Goal: Task Accomplishment & Management: Manage account settings

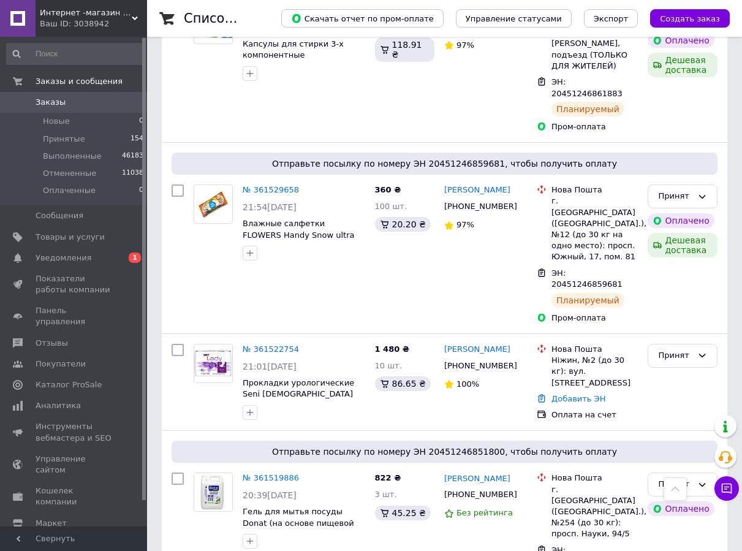
scroll to position [1837, 0]
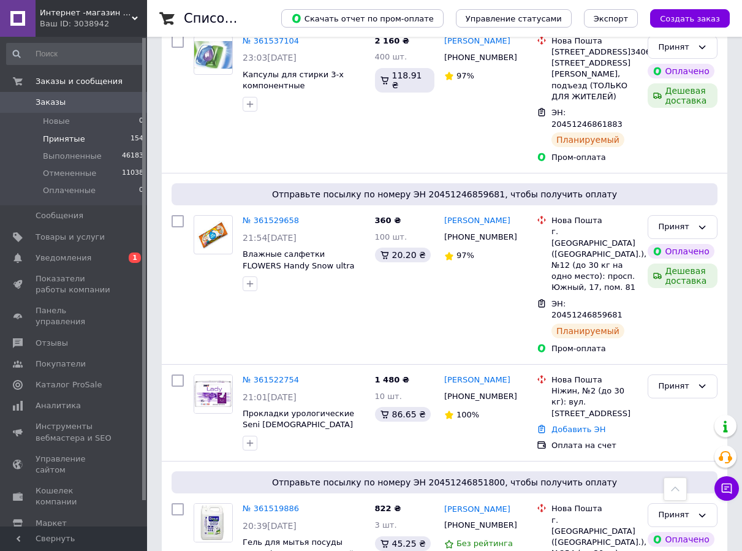
click at [136, 137] on span "154" at bounding box center [136, 138] width 13 height 11
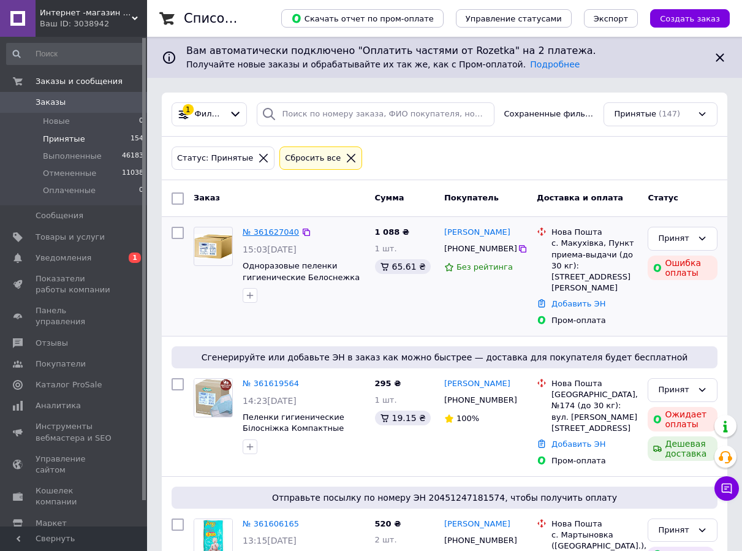
click at [276, 233] on link "№ 361627040" at bounding box center [270, 231] width 56 height 9
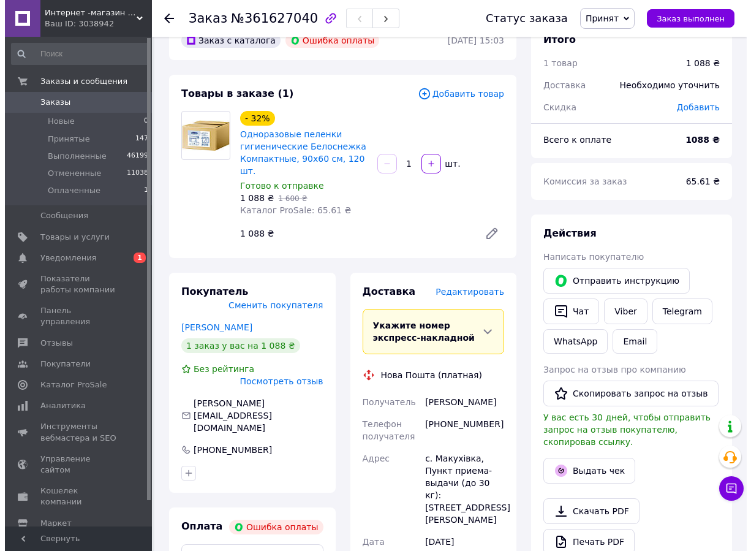
scroll to position [61, 0]
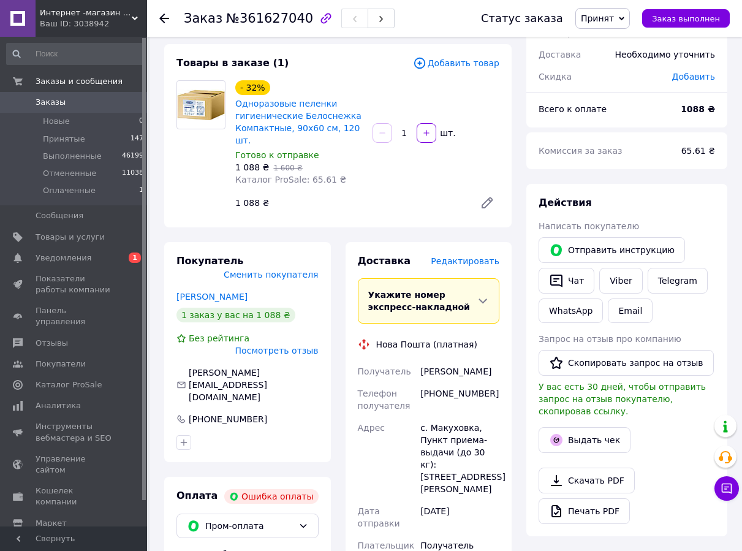
click at [296, 344] on div "Посмотреть отзыв" at bounding box center [276, 350] width 83 height 12
click at [296, 345] on span "Посмотреть отзыв" at bounding box center [276, 350] width 83 height 10
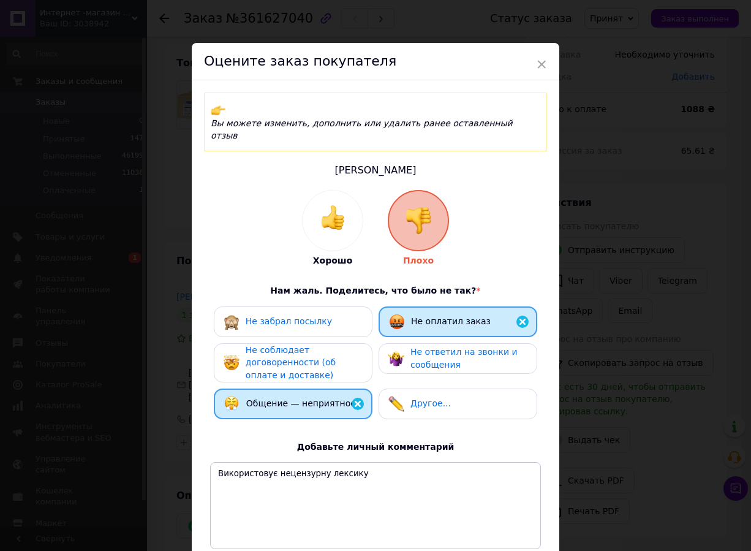
click at [326, 351] on div "Не соблюдает договоренности (об оплате и доставке)" at bounding box center [304, 363] width 116 height 38
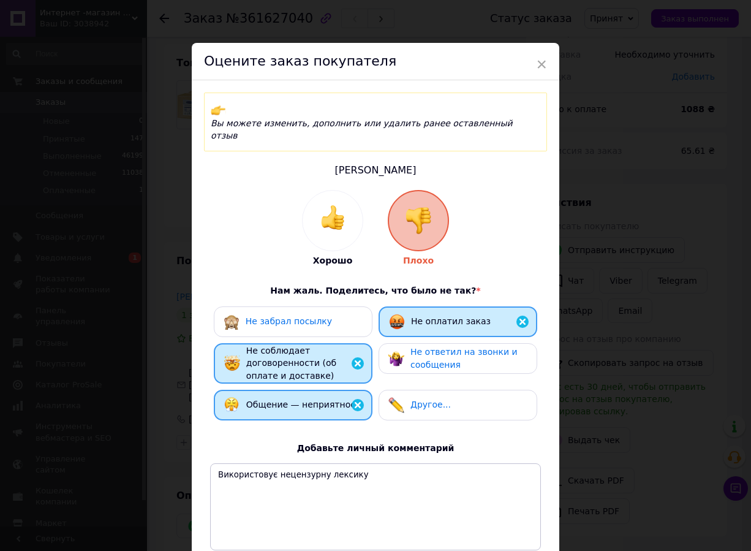
click at [327, 306] on div "Не забрал посылку" at bounding box center [293, 321] width 159 height 31
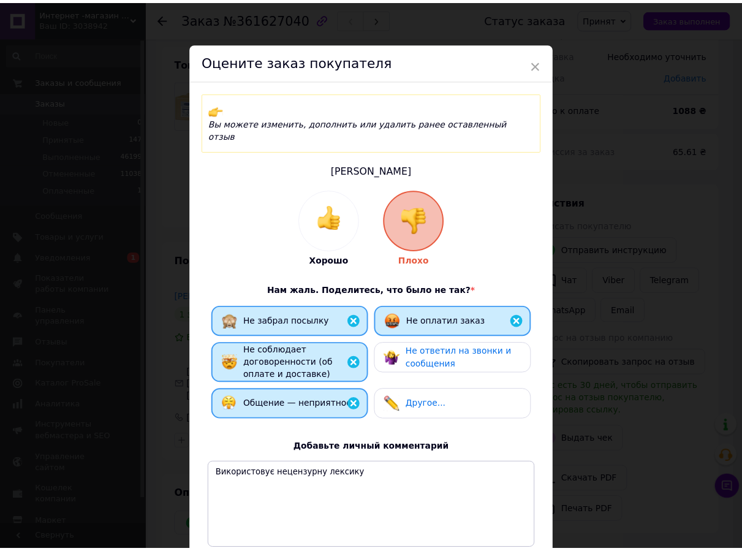
scroll to position [88, 0]
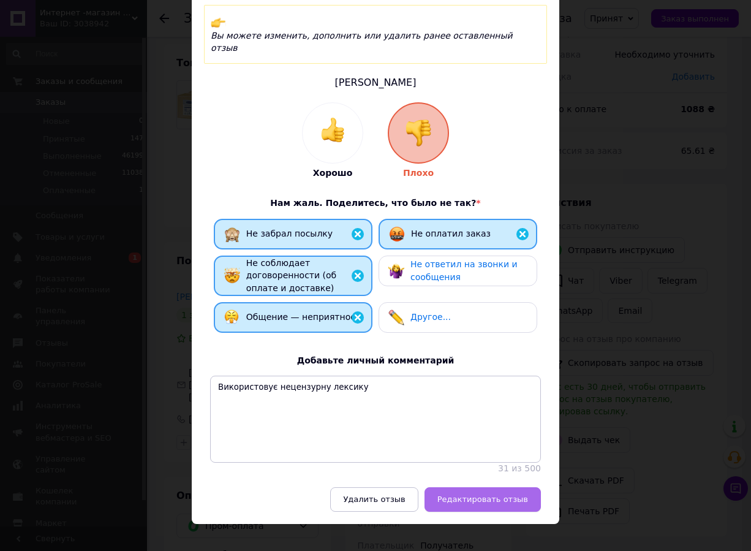
click at [503, 494] on span "Редактировать отзыв" at bounding box center [482, 498] width 91 height 9
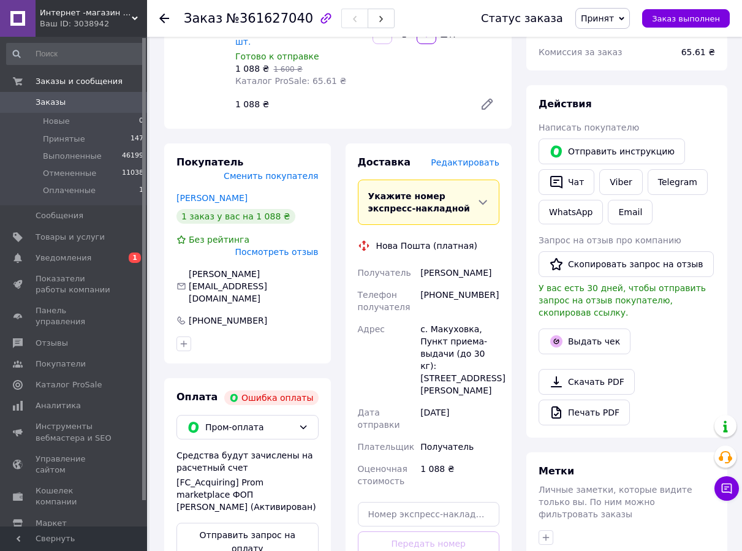
scroll to position [184, 0]
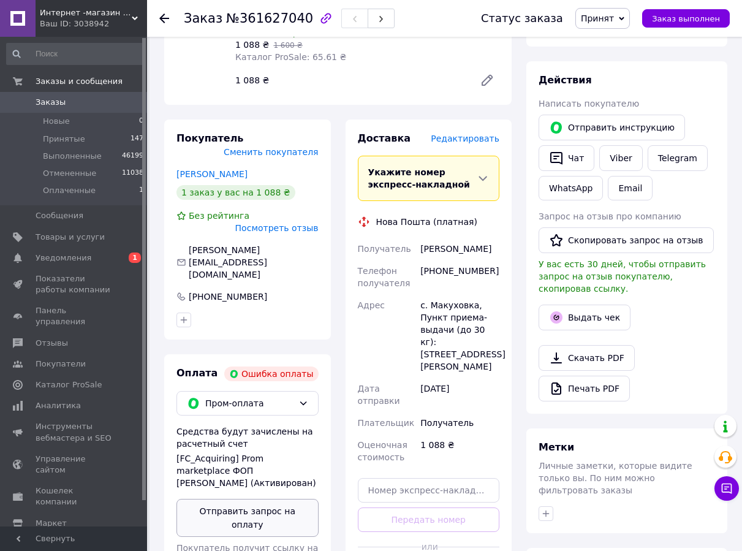
click at [247, 498] on button "Отправить запрос на оплату" at bounding box center [247, 517] width 142 height 38
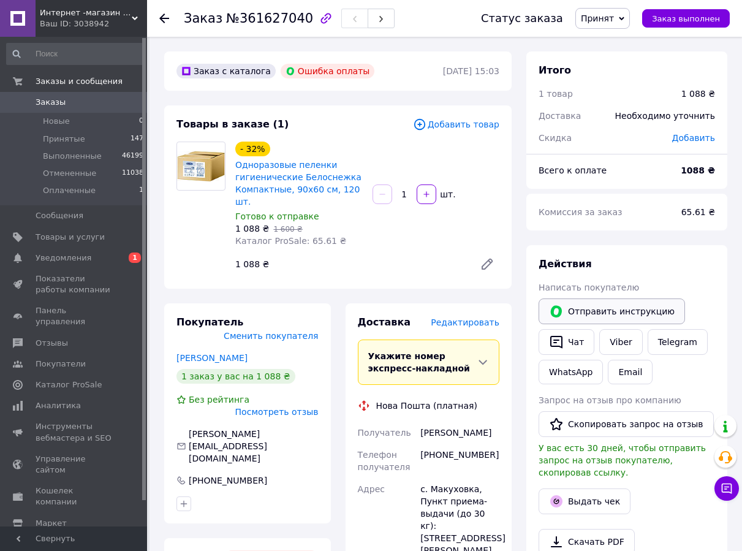
click at [611, 308] on button "Отправить инструкцию" at bounding box center [611, 311] width 146 height 26
click at [135, 258] on span "1" at bounding box center [135, 257] width 12 height 10
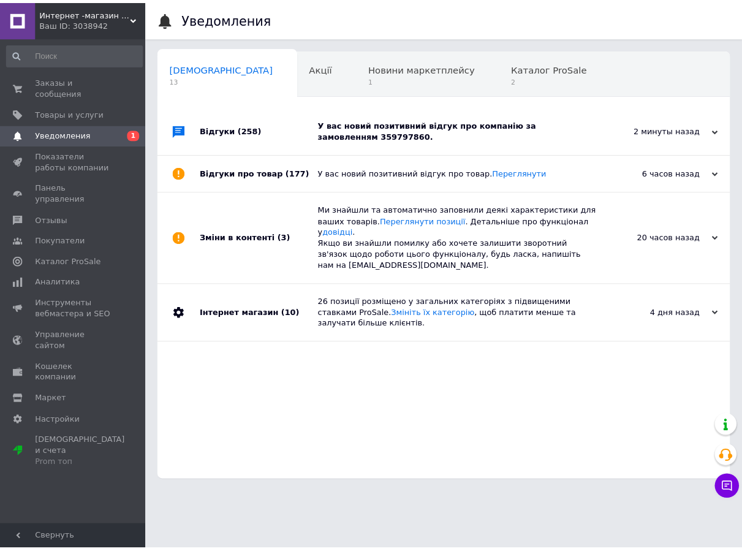
scroll to position [0, 6]
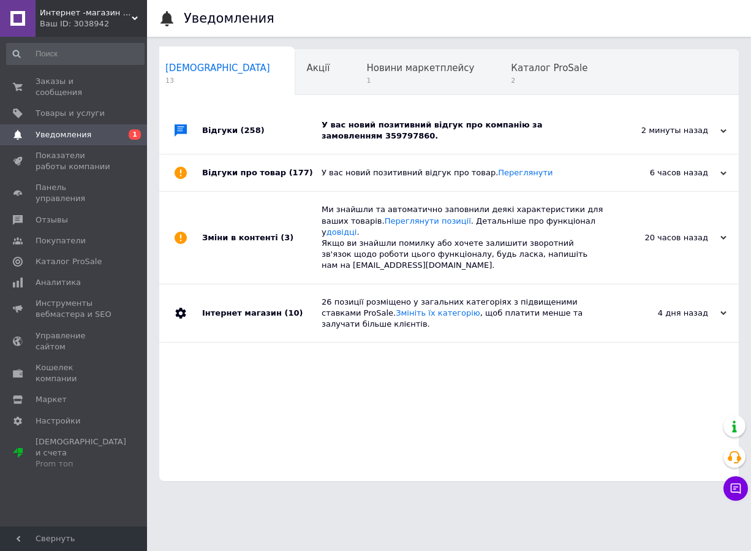
click at [723, 132] on use at bounding box center [723, 131] width 6 height 4
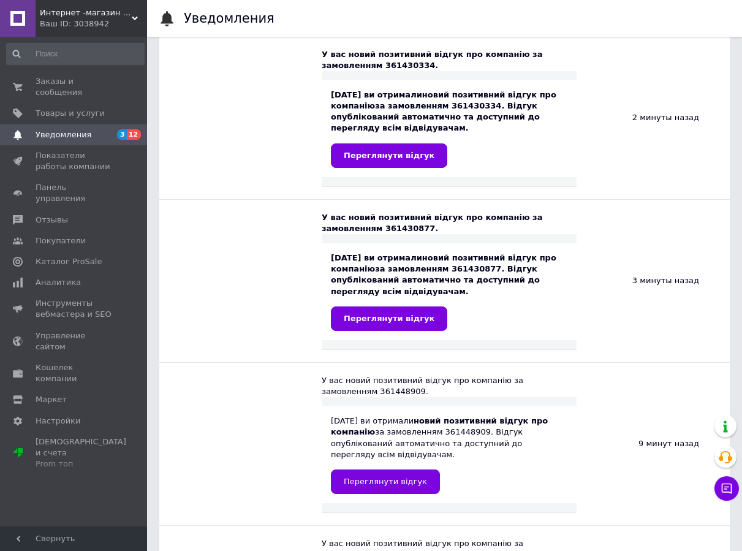
scroll to position [0, 0]
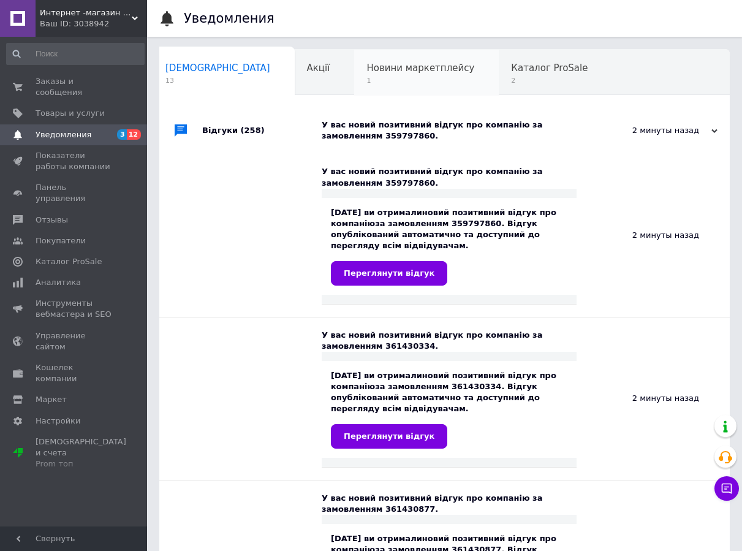
click at [359, 89] on div "Новини маркетплейсу 1" at bounding box center [426, 73] width 145 height 47
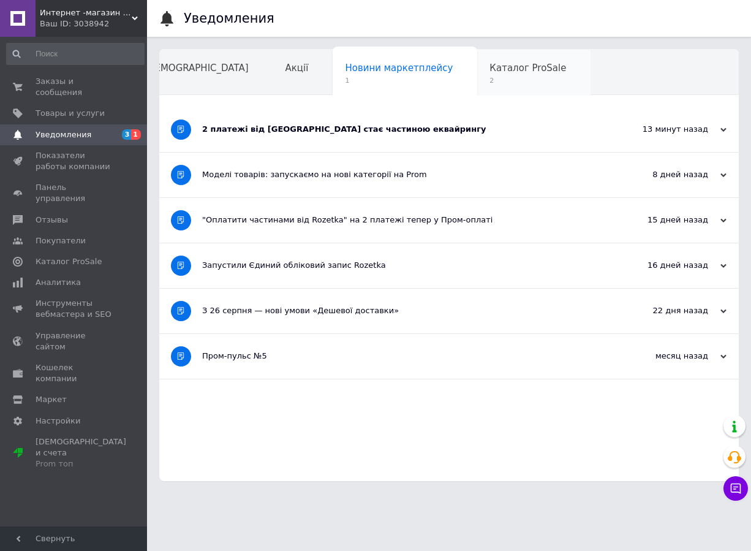
scroll to position [0, 28]
click at [723, 130] on use at bounding box center [723, 130] width 6 height 4
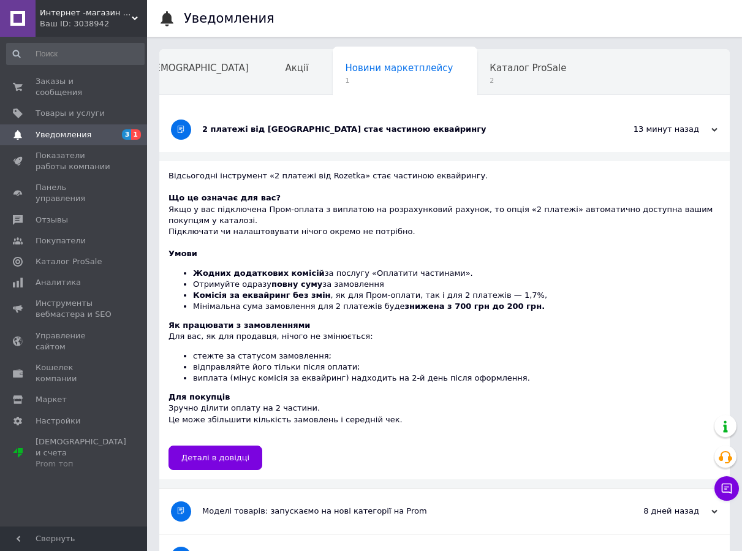
click at [723, 130] on div "13 минут назад 12.09.2025" at bounding box center [662, 129] width 135 height 45
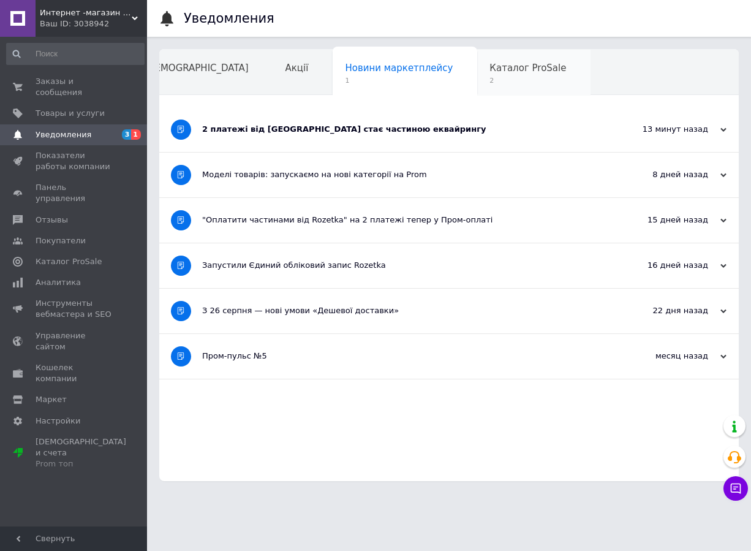
click at [489, 77] on span "2" at bounding box center [527, 80] width 77 height 9
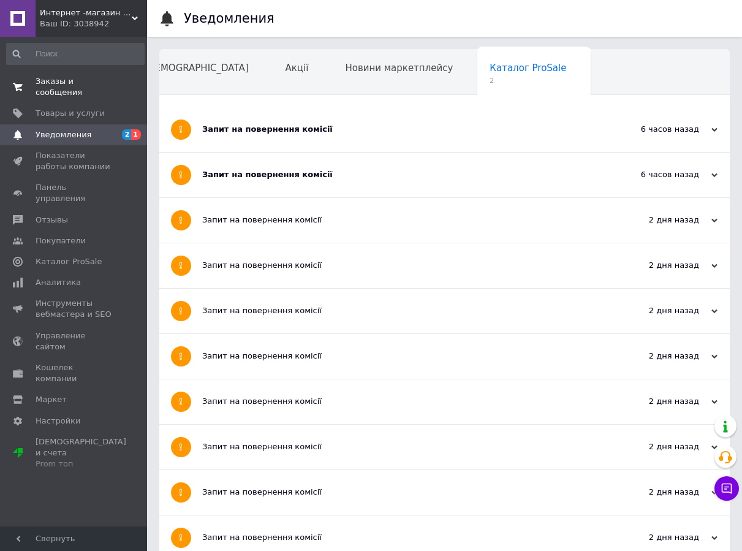
click at [100, 83] on span "Заказы и сообщения" at bounding box center [75, 87] width 78 height 22
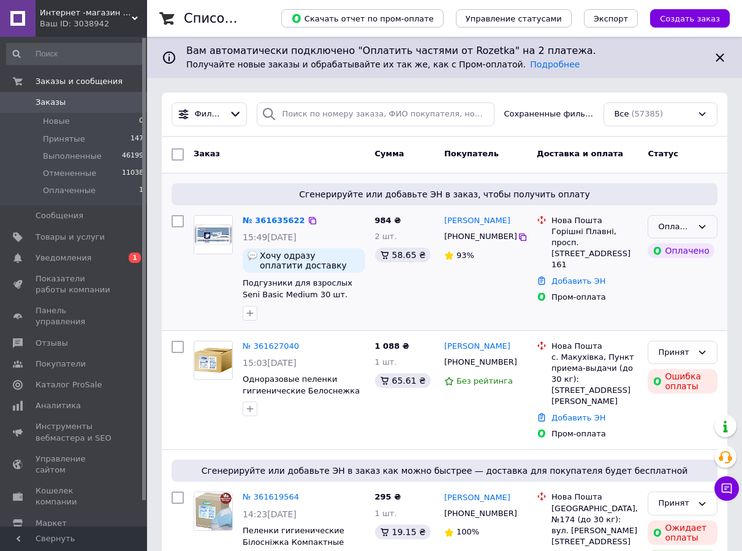
click at [710, 224] on div "Оплаченный" at bounding box center [682, 227] width 70 height 24
click at [682, 254] on li "Принят" at bounding box center [682, 252] width 69 height 23
click at [686, 223] on div "Оплаченный" at bounding box center [675, 226] width 34 height 13
click at [683, 251] on li "Принят" at bounding box center [682, 252] width 69 height 23
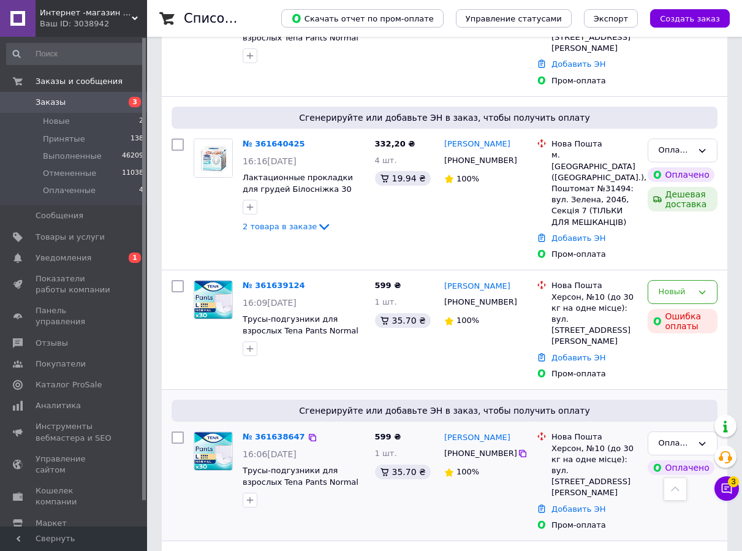
scroll to position [490, 0]
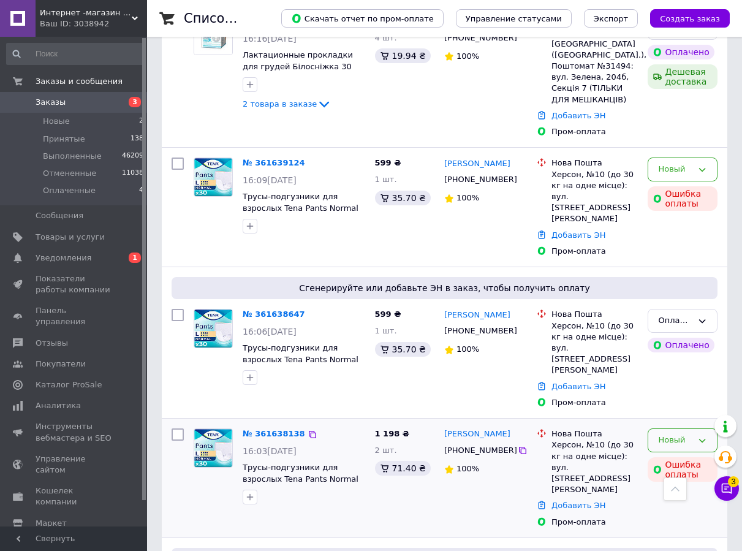
click at [680, 434] on div "Новый" at bounding box center [675, 440] width 34 height 13
click at [665, 499] on li "Отменен" at bounding box center [682, 510] width 69 height 23
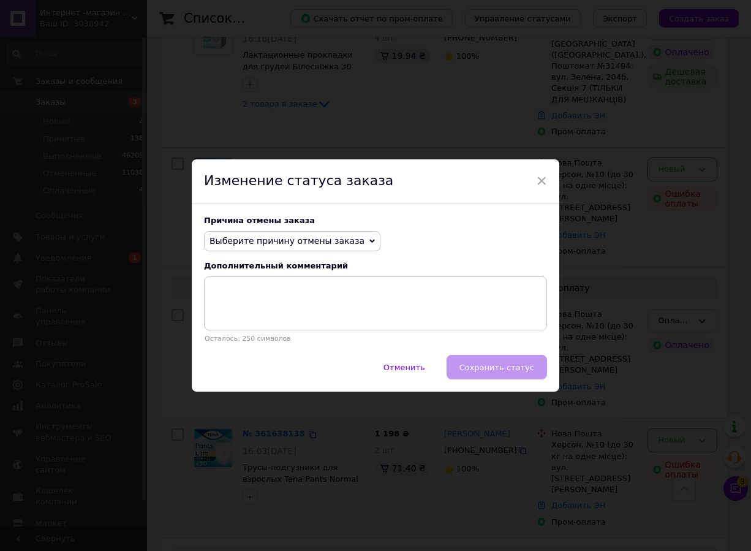
click at [315, 246] on span "Выберите причину отмены заказа" at bounding box center [286, 241] width 155 height 10
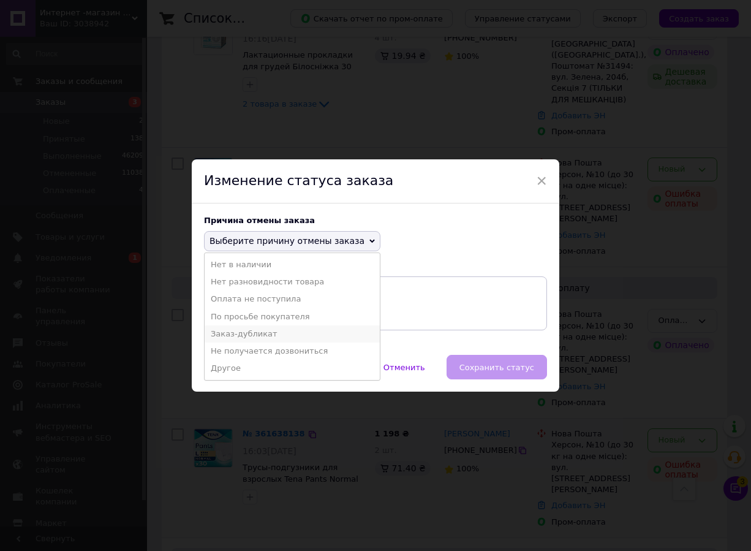
click at [237, 338] on li "Заказ-дубликат" at bounding box center [292, 333] width 175 height 17
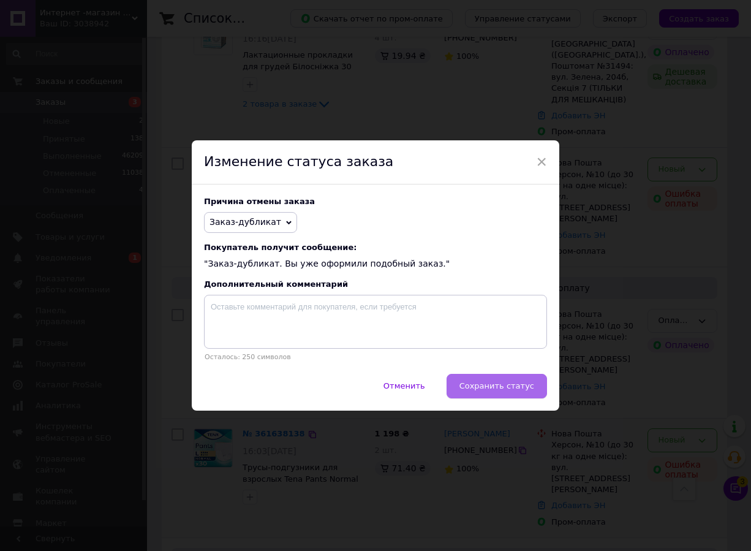
click at [509, 385] on span "Сохранить статус" at bounding box center [496, 385] width 75 height 9
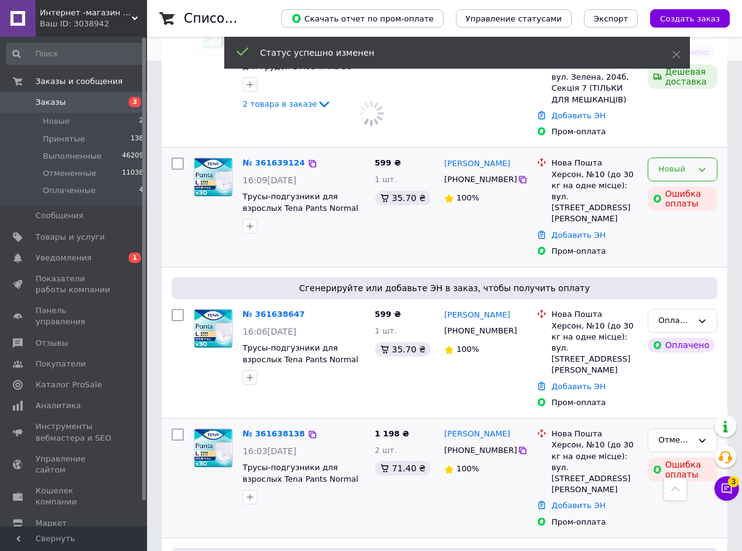
click at [665, 163] on div "Новый" at bounding box center [675, 169] width 34 height 13
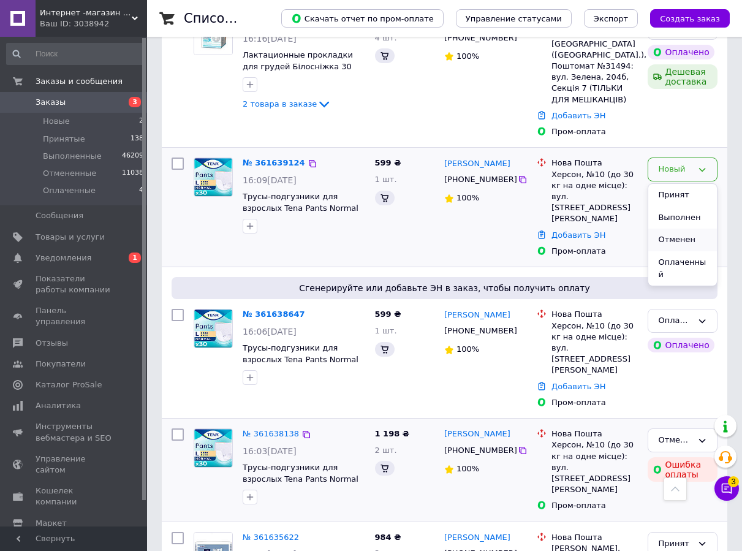
click at [663, 228] on li "Отменен" at bounding box center [682, 239] width 69 height 23
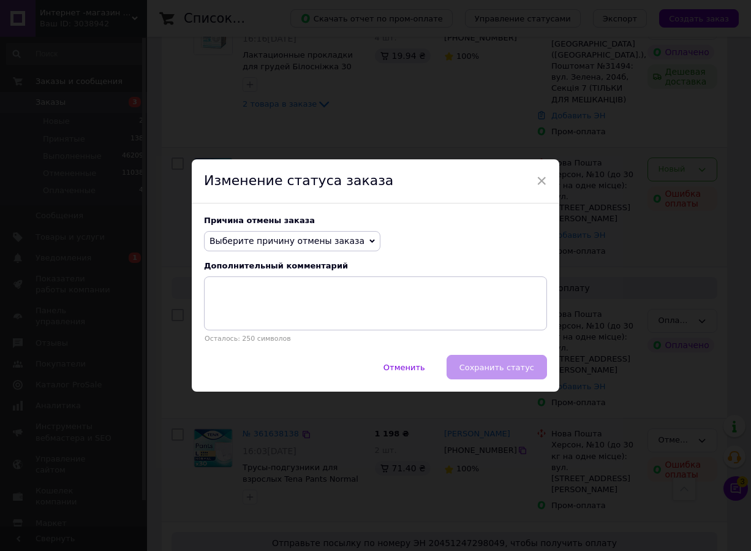
click at [299, 233] on span "Выберите причину отмены заказа" at bounding box center [292, 241] width 176 height 21
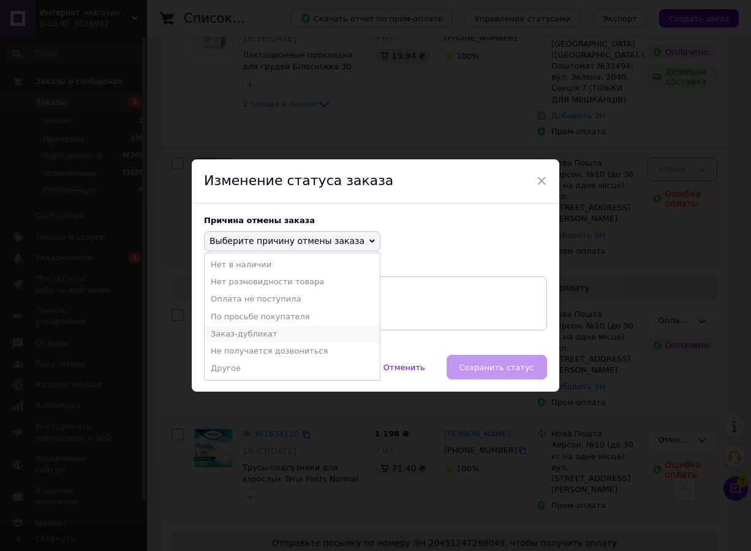
click at [232, 331] on li "Заказ-дубликат" at bounding box center [292, 333] width 175 height 17
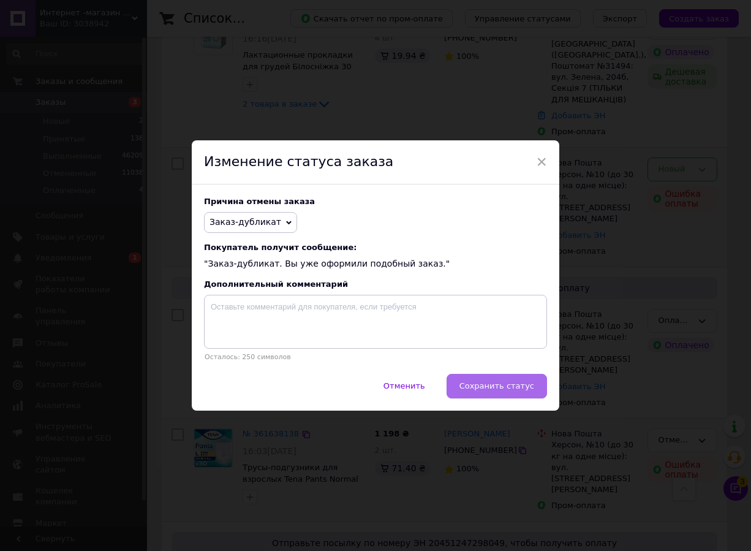
click at [497, 389] on span "Сохранить статус" at bounding box center [496, 385] width 75 height 9
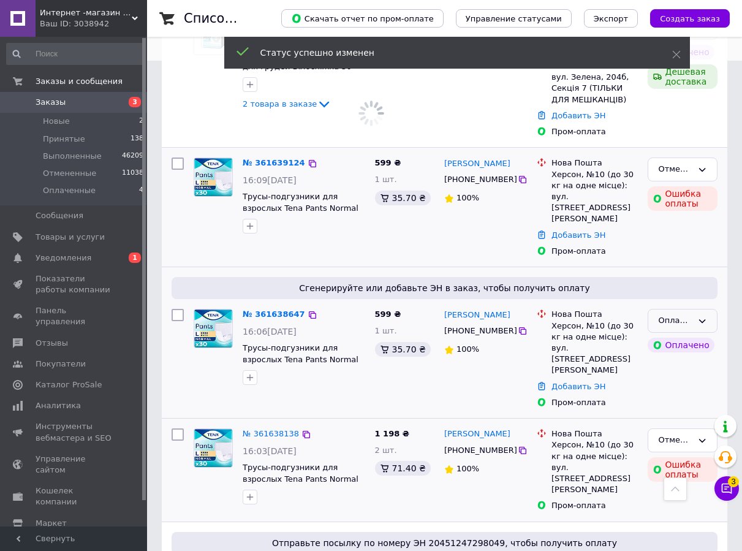
click at [681, 314] on div "Оплаченный" at bounding box center [675, 320] width 34 height 13
click at [672, 335] on li "Принят" at bounding box center [682, 346] width 69 height 23
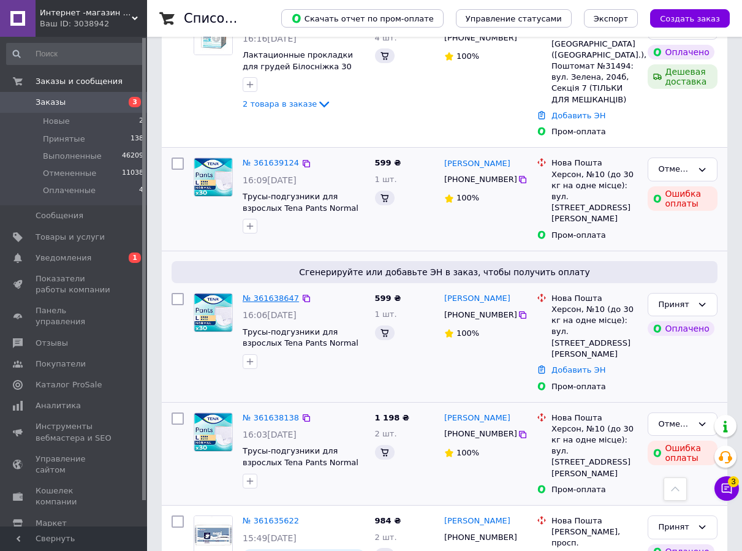
click at [276, 293] on link "№ 361638647" at bounding box center [270, 297] width 56 height 9
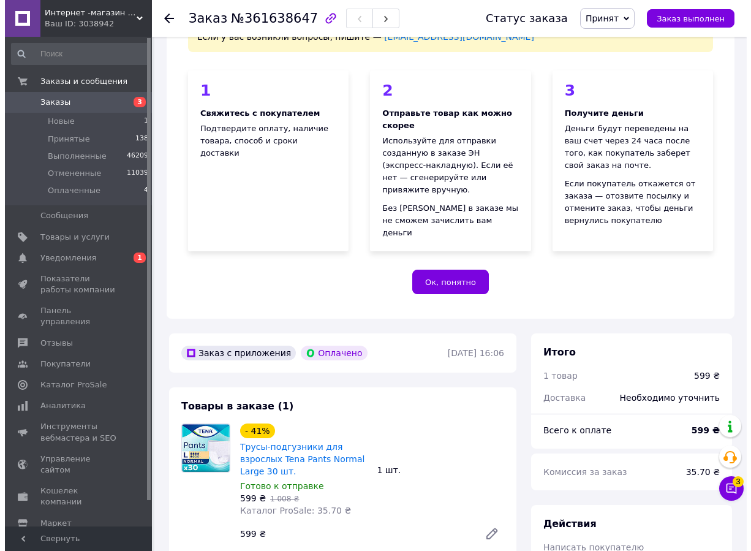
scroll to position [306, 0]
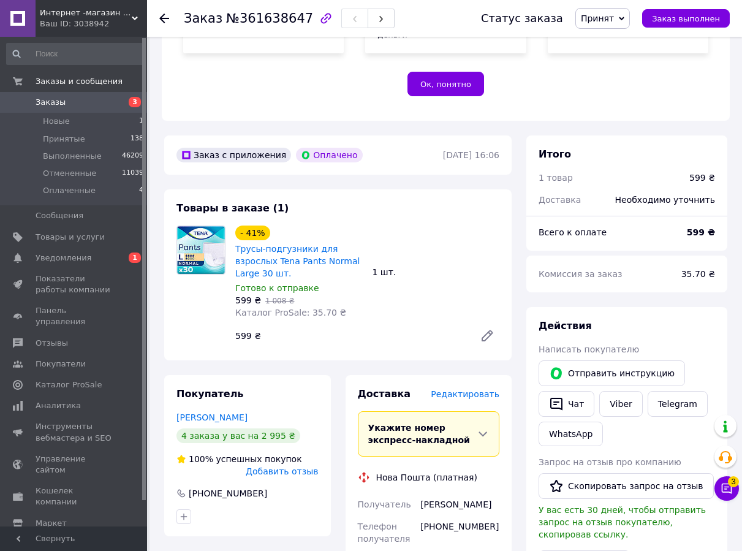
click at [722, 307] on div "Действия Написать покупателю   Отправить инструкцию   Чат Viber Telegram WhatsA…" at bounding box center [626, 501] width 201 height 388
drag, startPoint x: 170, startPoint y: 391, endPoint x: 284, endPoint y: 391, distance: 113.9
click at [284, 391] on div "Покупатель Шурига Марина 4 заказа у вас на 2 995 ₴ 100% успешных покупок Добави…" at bounding box center [247, 455] width 167 height 161
copy link "Шурига Марина"
drag, startPoint x: 261, startPoint y: 473, endPoint x: 219, endPoint y: 468, distance: 41.9
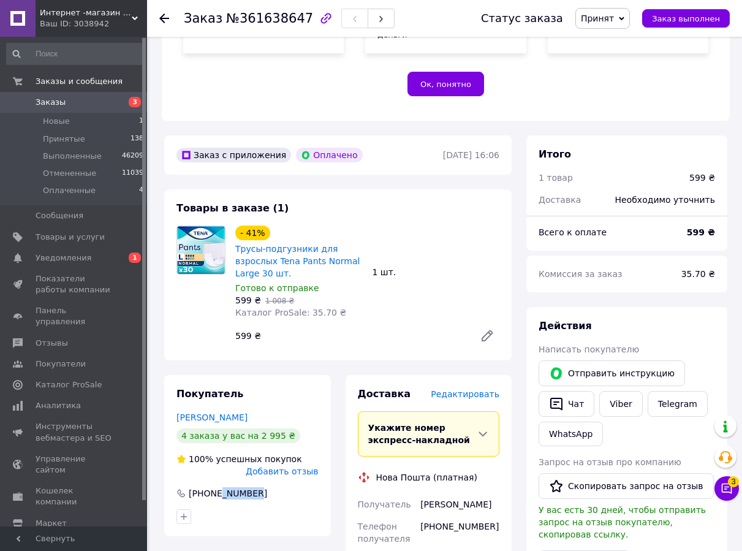
click at [219, 487] on div "+380507881295" at bounding box center [247, 493] width 145 height 12
copy div "7881295"
click at [260, 13] on span "№361638647" at bounding box center [269, 18] width 87 height 15
copy span "361638647"
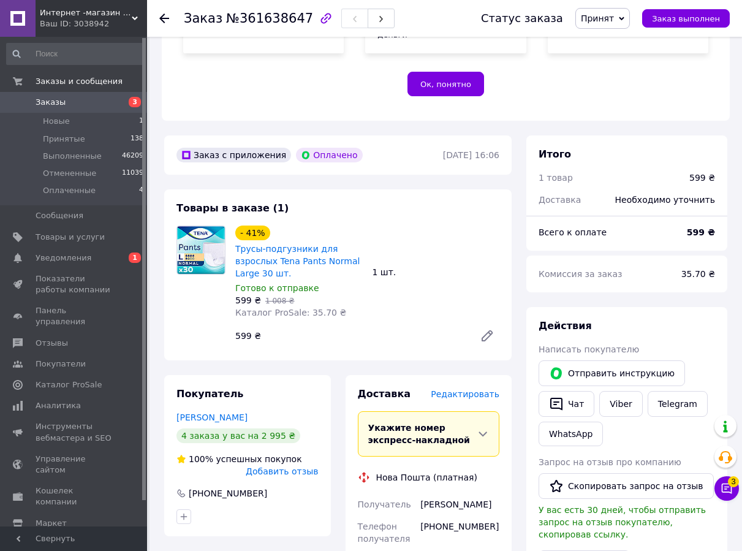
click at [453, 389] on span "Редактировать" at bounding box center [464, 394] width 69 height 10
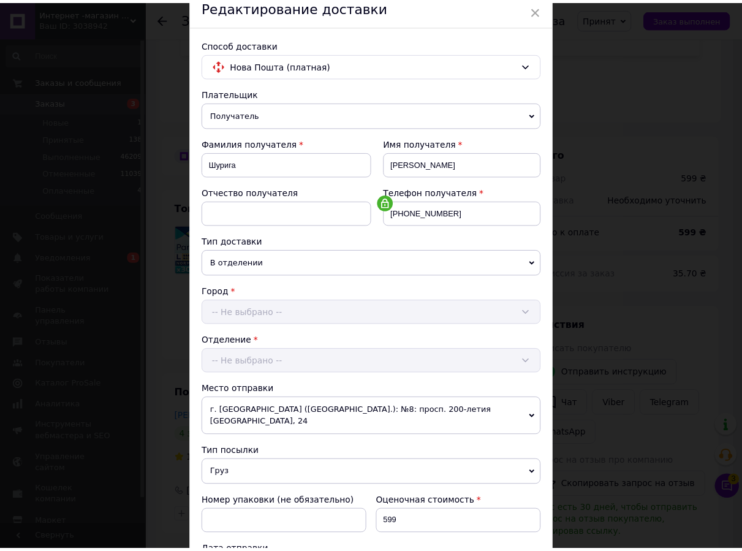
scroll to position [245, 0]
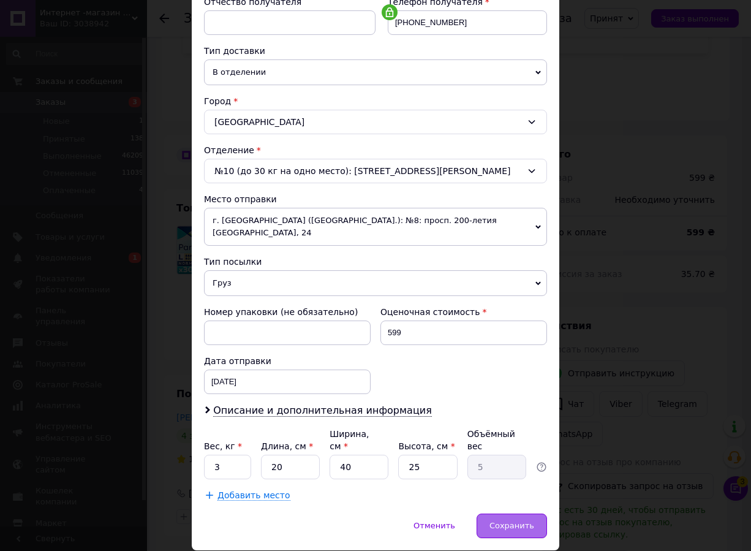
click at [489, 513] on div "Сохранить" at bounding box center [511, 525] width 70 height 24
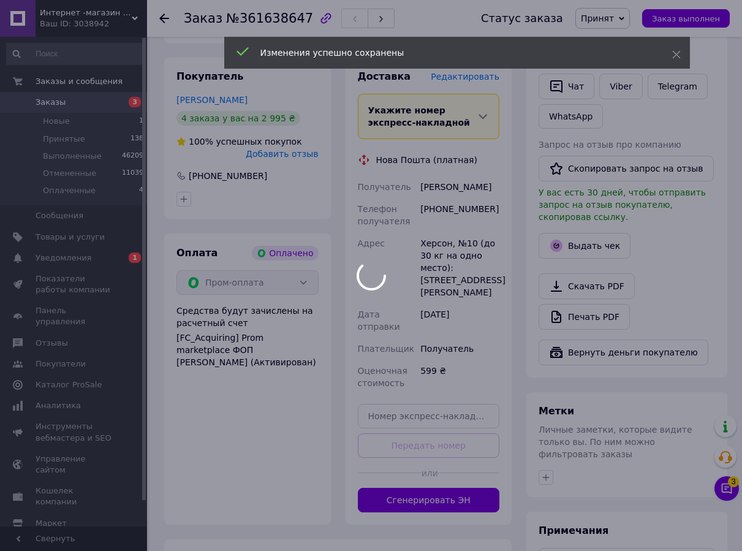
scroll to position [735, 0]
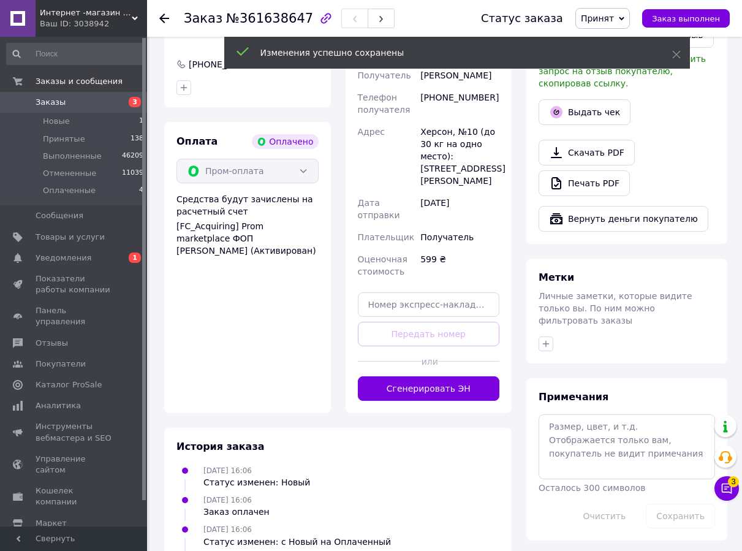
click at [411, 376] on button "Сгенерировать ЭН" at bounding box center [429, 388] width 142 height 24
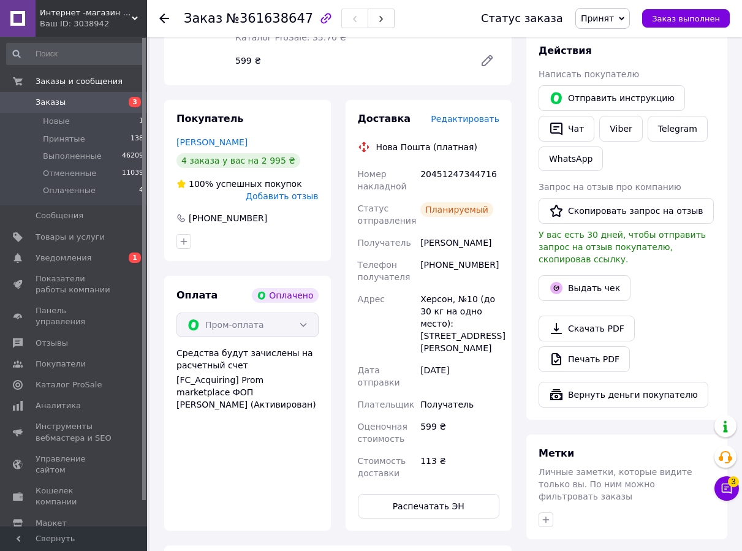
scroll to position [306, 0]
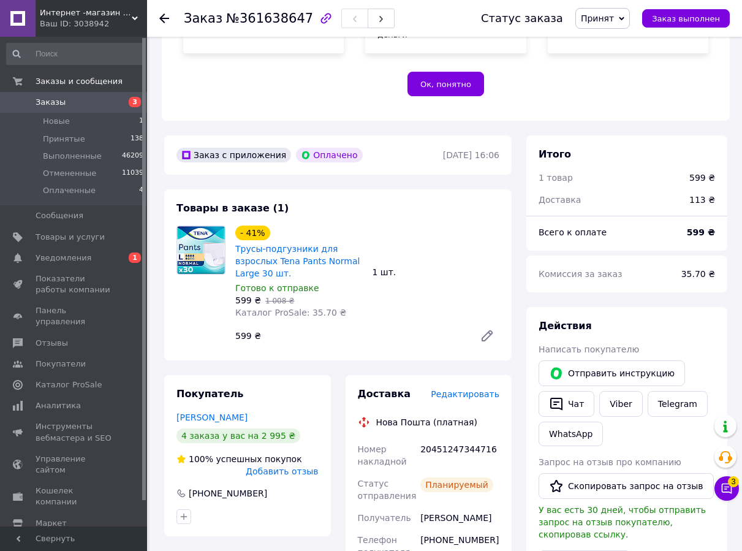
click at [163, 16] on use at bounding box center [164, 18] width 10 height 10
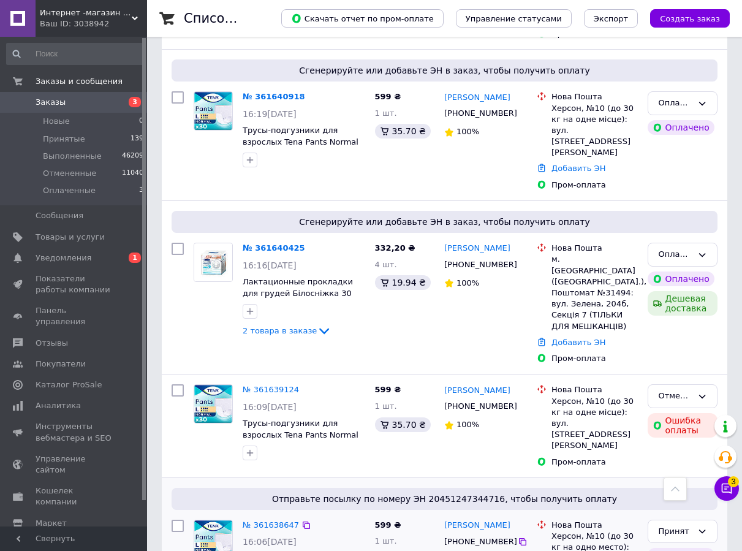
scroll to position [245, 0]
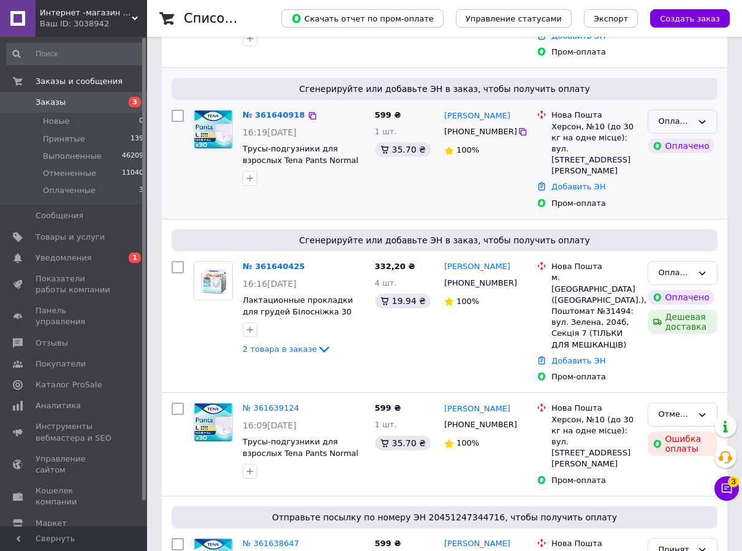
click at [706, 118] on icon at bounding box center [702, 122] width 10 height 10
click at [675, 143] on li "Принят" at bounding box center [682, 147] width 69 height 23
click at [309, 113] on icon at bounding box center [312, 115] width 7 height 7
click at [266, 115] on link "№ 361640918" at bounding box center [273, 114] width 62 height 9
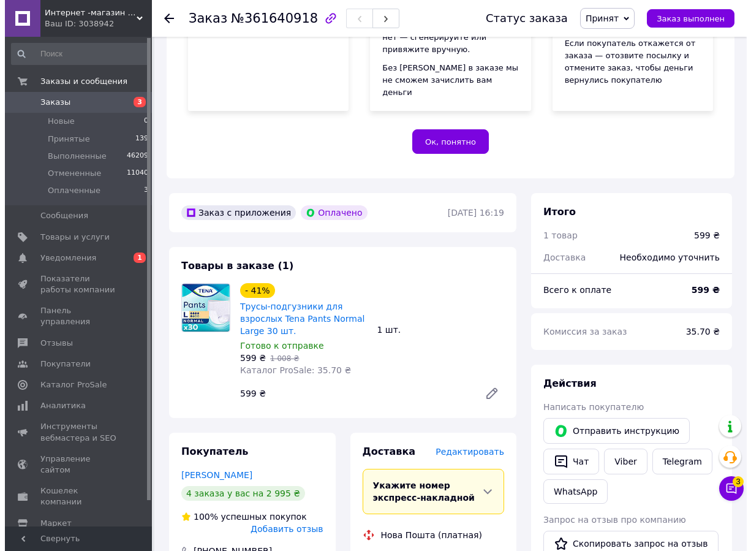
scroll to position [367, 0]
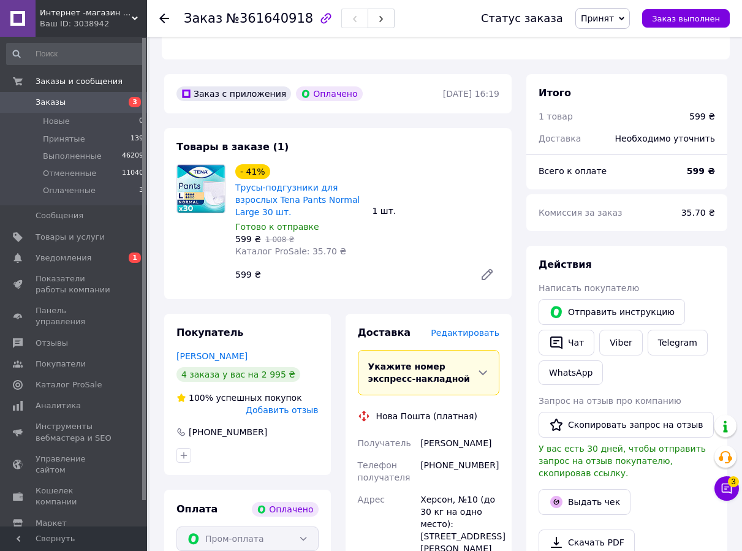
click at [458, 328] on span "Редактировать" at bounding box center [464, 333] width 69 height 10
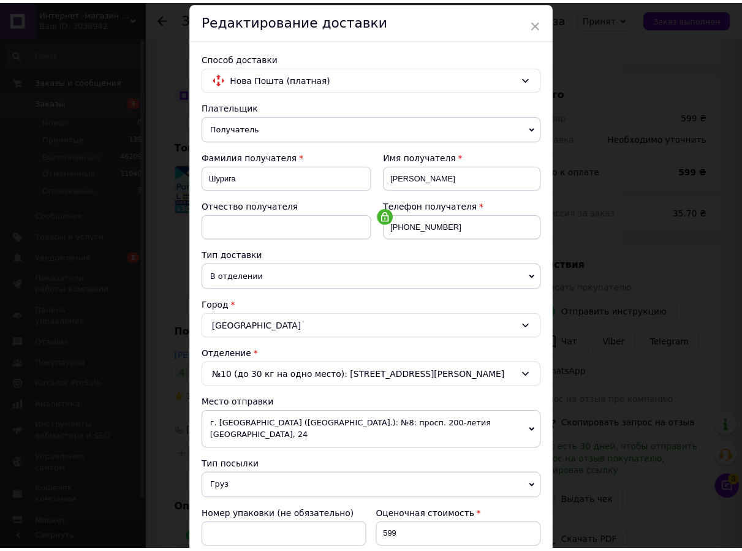
scroll to position [263, 0]
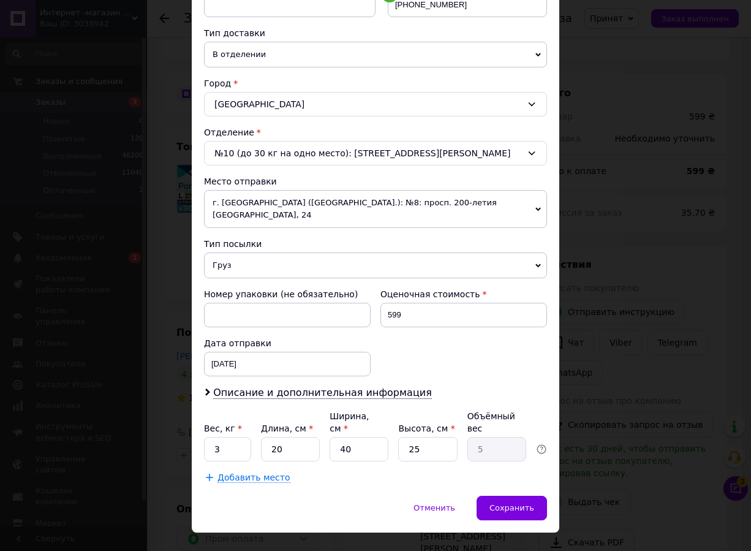
click at [588, 472] on div "× Редактирование доставки Способ доставки Нова Пошта (платная) Плательщик Получ…" at bounding box center [375, 275] width 751 height 551
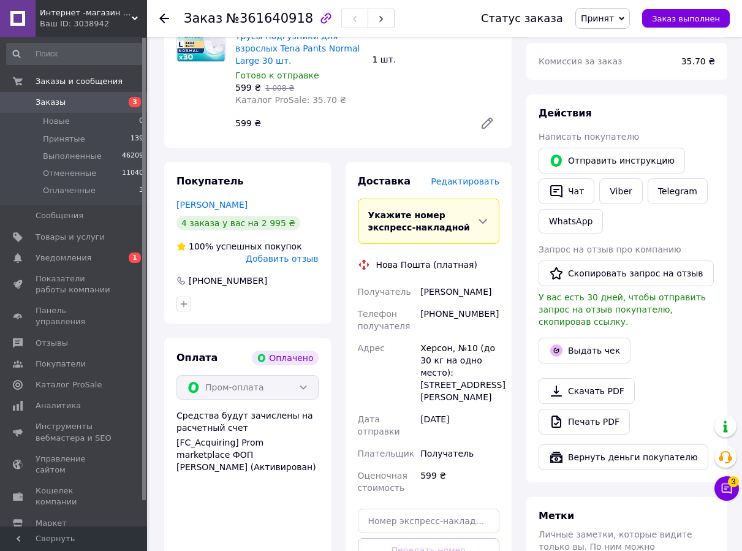
scroll to position [612, 0]
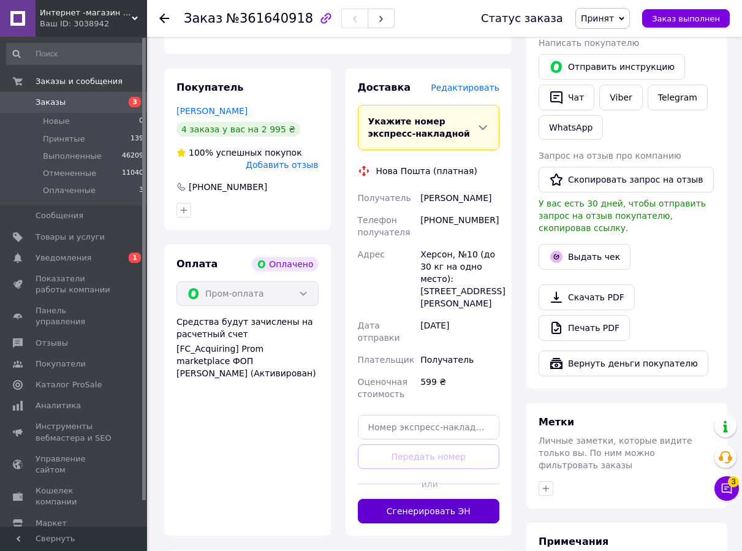
click at [441, 498] on button "Сгенерировать ЭН" at bounding box center [429, 510] width 142 height 24
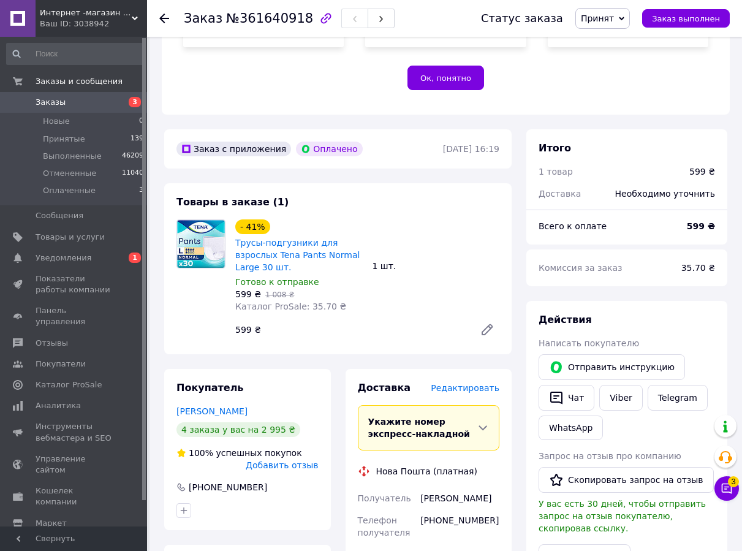
scroll to position [306, 0]
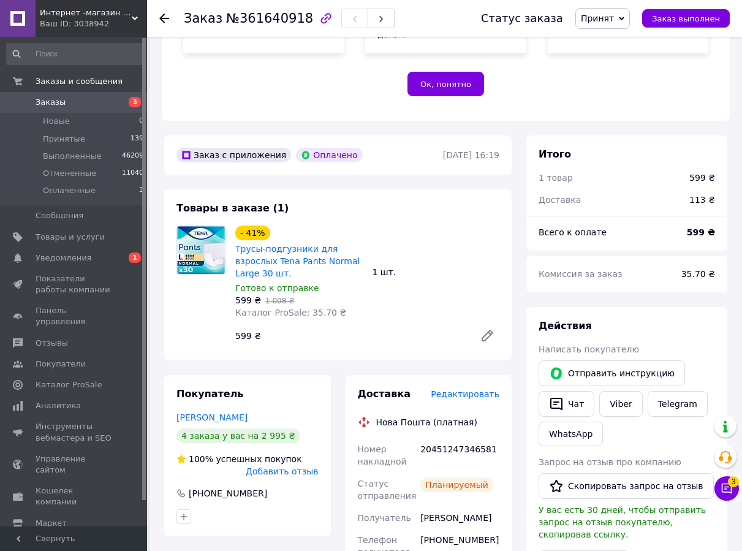
click at [713, 343] on div "Написать покупателю" at bounding box center [626, 349] width 176 height 12
click at [165, 388] on div "Покупатель Шурига Марина 4 заказа у вас на 2 995 ₴ 100% успешных покупок Добави…" at bounding box center [247, 455] width 167 height 161
click at [161, 15] on icon at bounding box center [164, 18] width 10 height 10
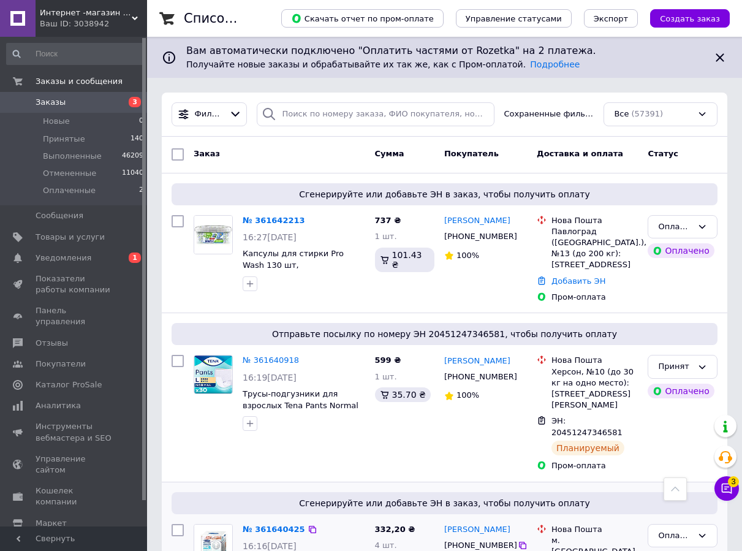
scroll to position [61, 0]
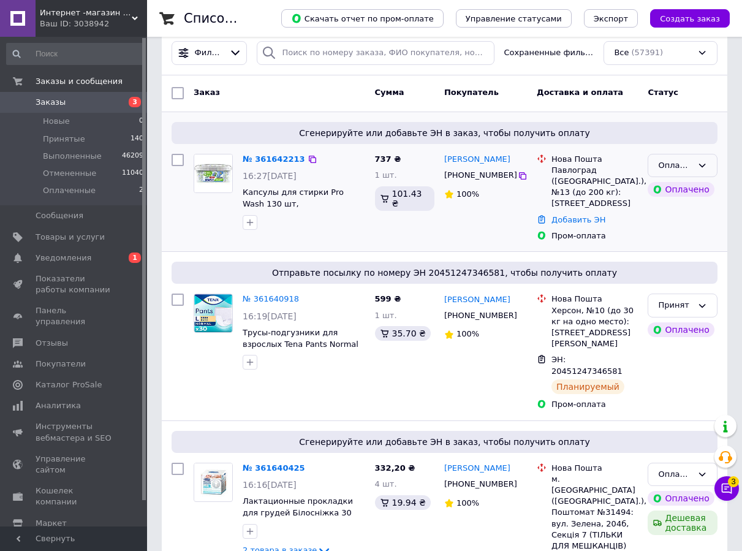
click at [682, 168] on div "Оплаченный" at bounding box center [675, 165] width 34 height 13
click at [670, 184] on li "Принят" at bounding box center [682, 190] width 69 height 23
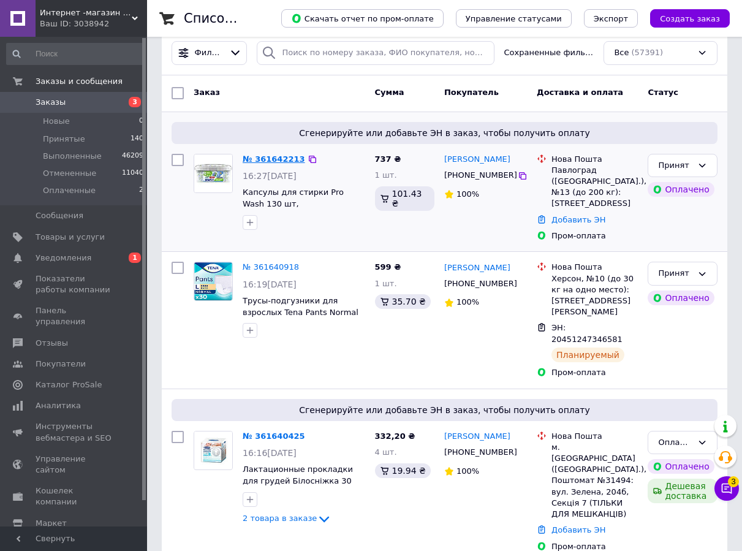
click at [265, 159] on link "№ 361642213" at bounding box center [273, 158] width 62 height 9
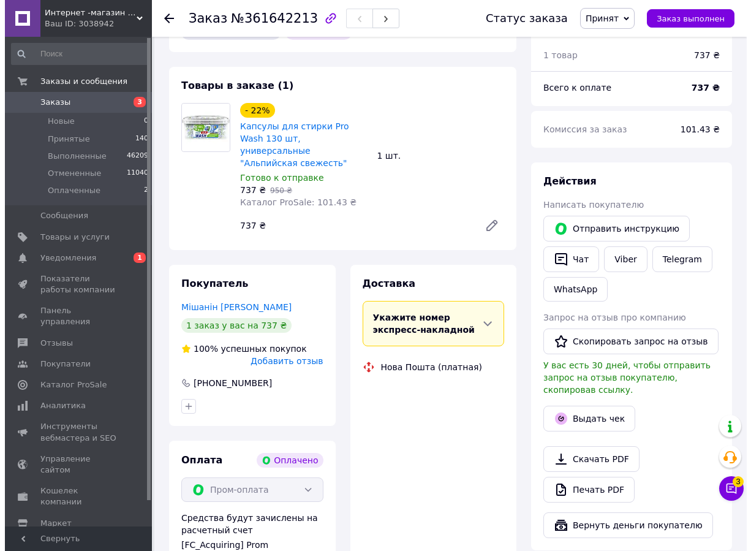
scroll to position [306, 0]
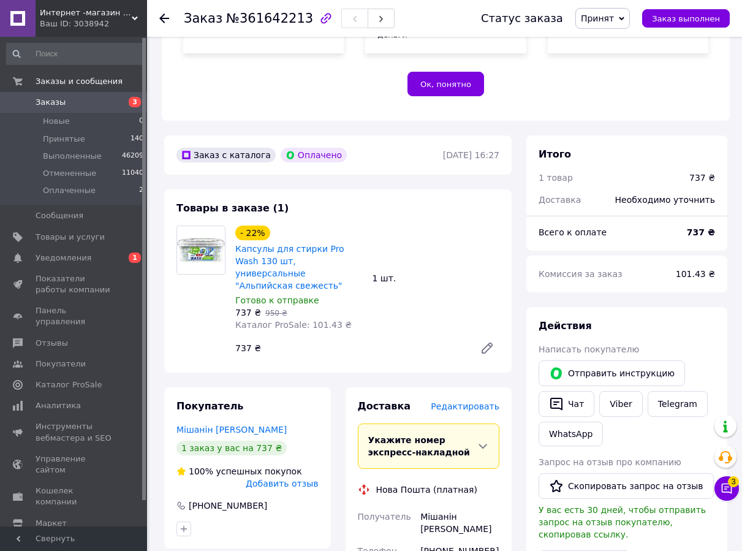
click at [715, 313] on div "Действия Написать покупателю   Отправить инструкцию   Чат Viber Telegram WhatsA…" at bounding box center [626, 501] width 201 height 388
drag, startPoint x: 164, startPoint y: 394, endPoint x: 279, endPoint y: 386, distance: 114.8
click at [279, 387] on div "Покупатель Мішанін Сергій 1 заказ у вас на 737 ₴ 100% успешных покупок Добавить…" at bounding box center [247, 467] width 167 height 161
copy link "Мішанін Сергій"
drag, startPoint x: 219, startPoint y: 470, endPoint x: 310, endPoint y: 475, distance: 90.8
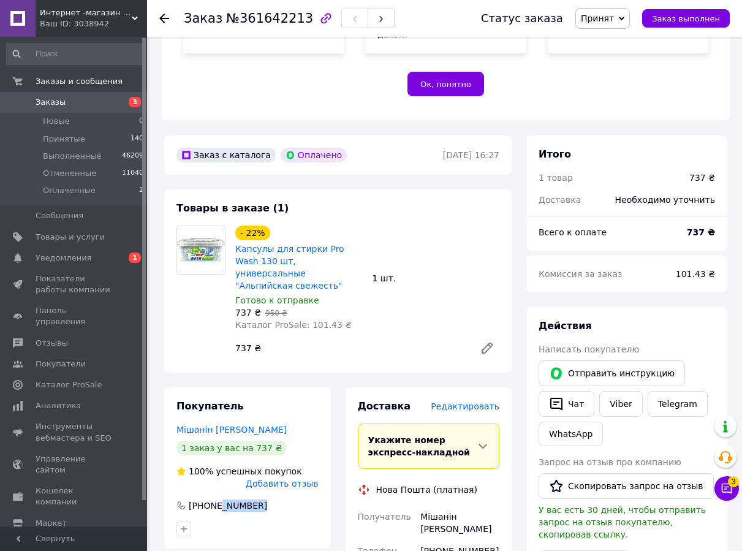
click at [310, 475] on div "Покупатель Мішанін Сергій 1 заказ у вас на 737 ₴ 100% успешных покупок Добавить…" at bounding box center [247, 467] width 167 height 161
copy div "9336601"
click at [259, 21] on span "№361642213" at bounding box center [269, 18] width 87 height 15
copy span "361642213"
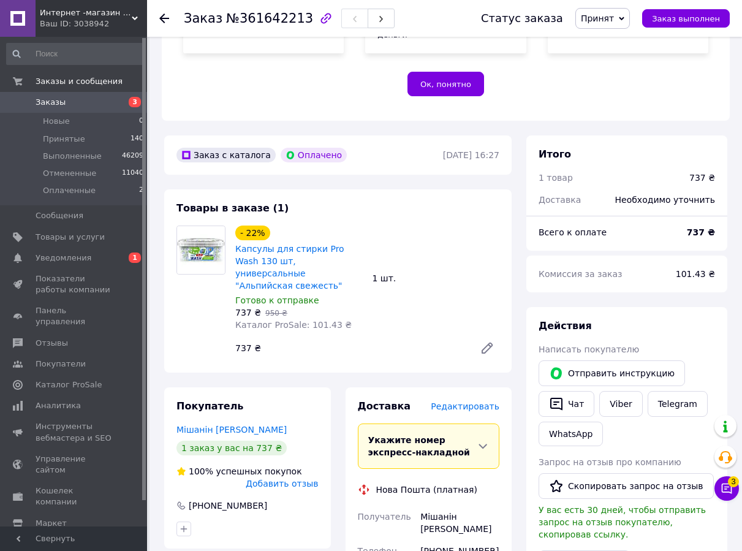
click at [480, 401] on span "Редактировать" at bounding box center [464, 406] width 69 height 10
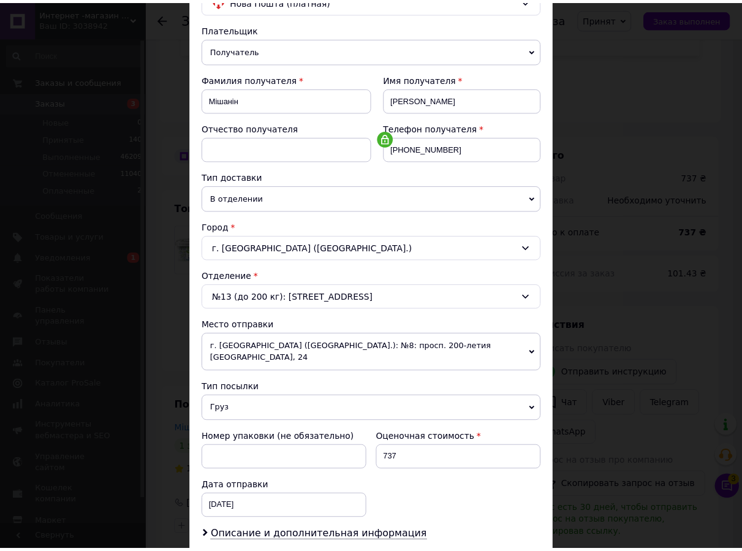
scroll to position [245, 0]
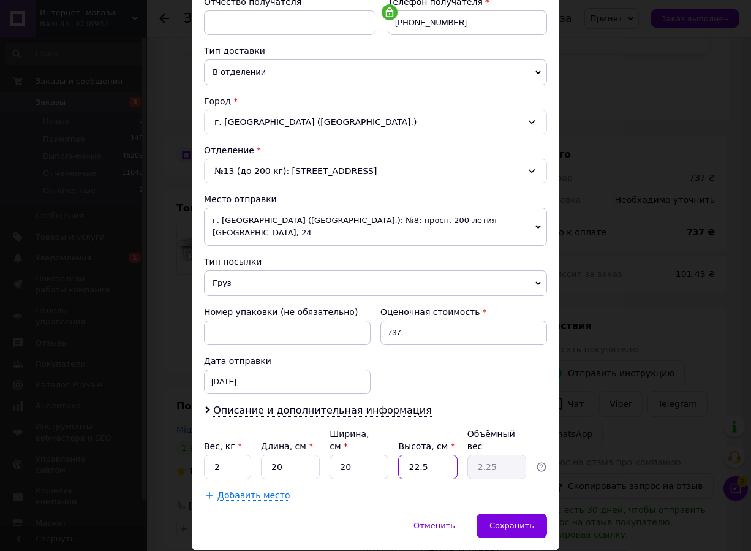
drag, startPoint x: 432, startPoint y: 441, endPoint x: 438, endPoint y: 442, distance: 6.2
click at [438, 454] on input "22.5" at bounding box center [427, 466] width 59 height 24
type input "4"
type input "0.4"
type input "40"
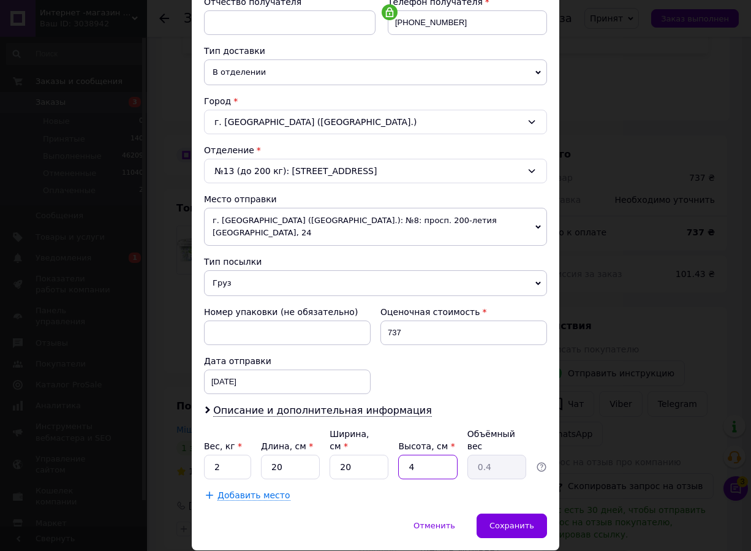
type input "4"
type input "40"
click at [528, 520] on span "Сохранить" at bounding box center [511, 524] width 45 height 9
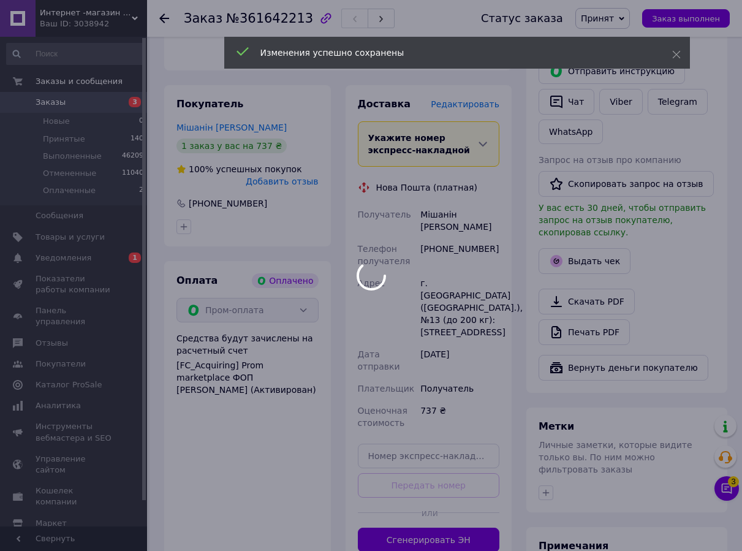
scroll to position [612, 0]
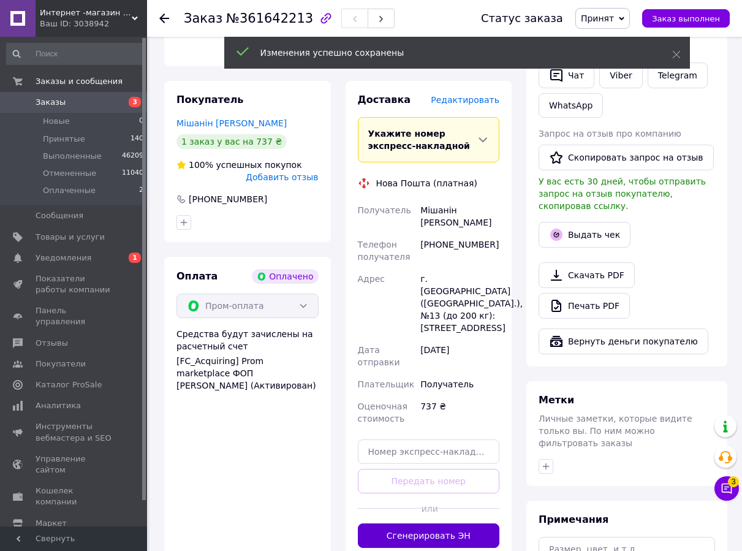
click at [423, 523] on button "Сгенерировать ЭН" at bounding box center [429, 535] width 142 height 24
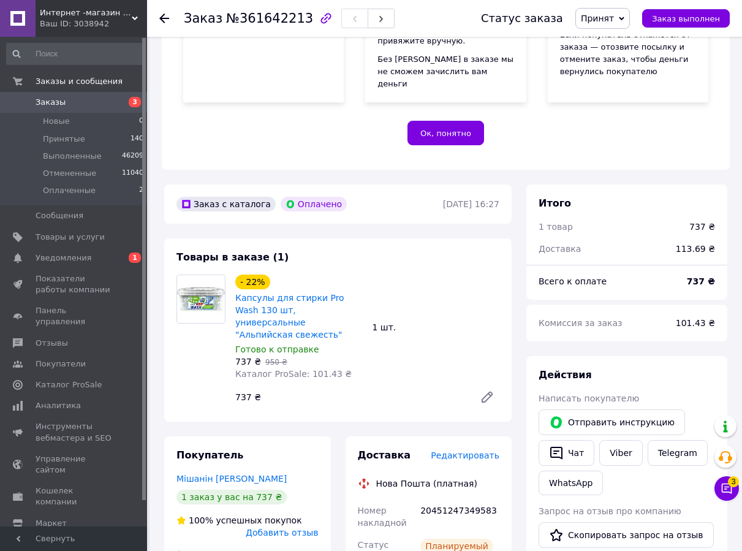
scroll to position [245, 0]
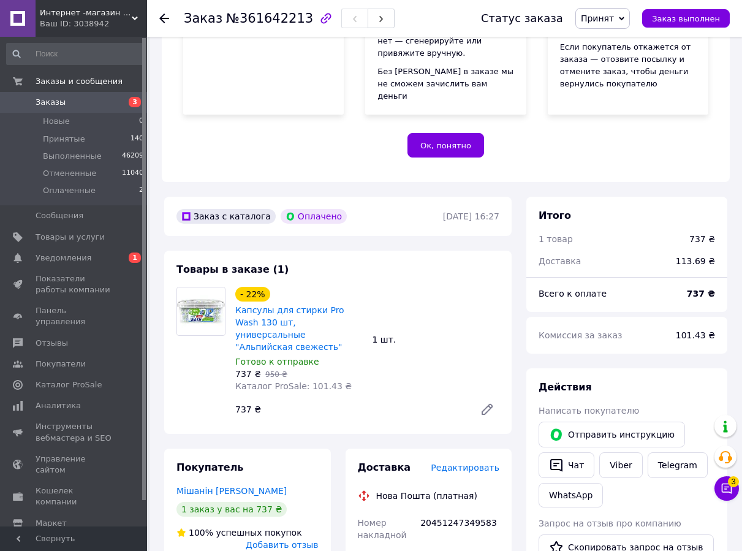
click at [160, 16] on icon at bounding box center [164, 18] width 10 height 10
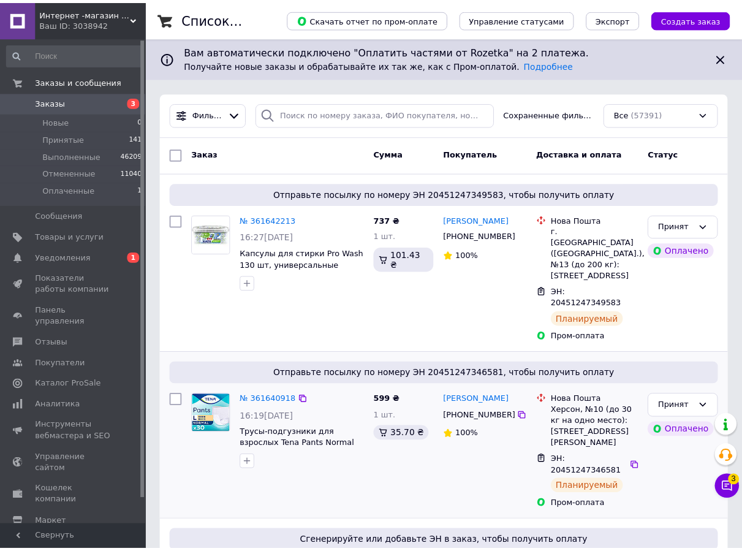
scroll to position [184, 0]
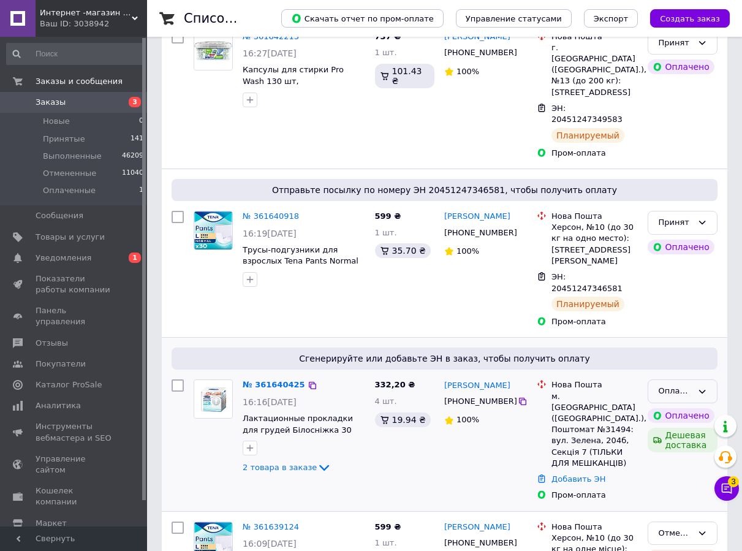
click at [675, 385] on div "Оплаченный" at bounding box center [675, 391] width 34 height 13
click at [666, 405] on li "Принят" at bounding box center [682, 416] width 69 height 23
click at [277, 380] on link "№ 361640425" at bounding box center [270, 384] width 56 height 9
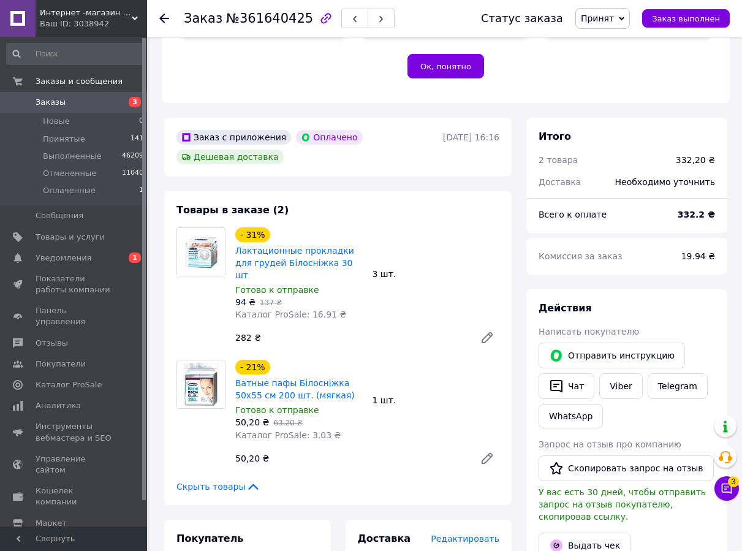
scroll to position [306, 0]
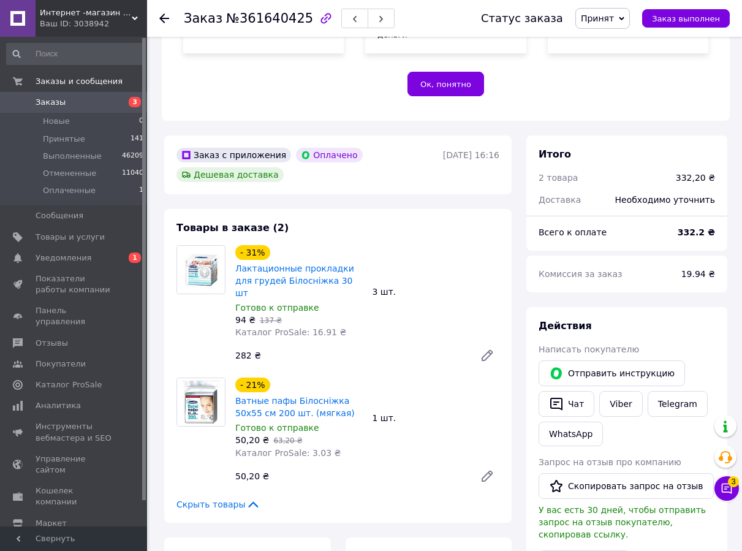
click at [700, 307] on div "Действия Написать покупателю   Отправить инструкцию   Чат Viber Telegram WhatsA…" at bounding box center [626, 501] width 201 height 388
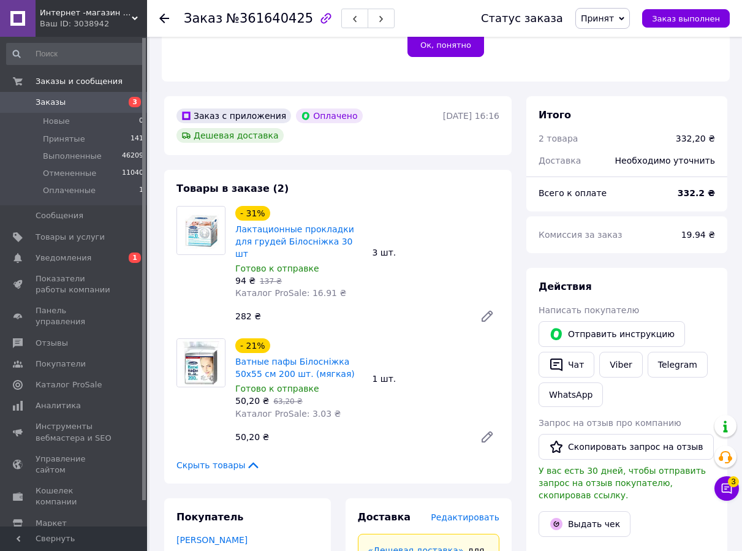
scroll to position [367, 0]
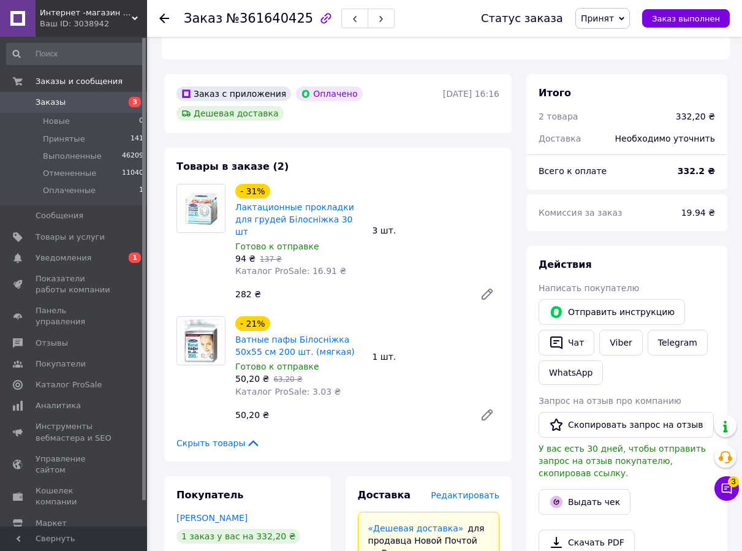
drag, startPoint x: 170, startPoint y: 474, endPoint x: 288, endPoint y: 478, distance: 118.9
click at [289, 478] on div "Покупатель Сохоцька Ірина 1 заказ у вас на 332,20 ₴ 100% успешных покупок Добав…" at bounding box center [247, 556] width 167 height 161
copy link "Сохоцька Ірина"
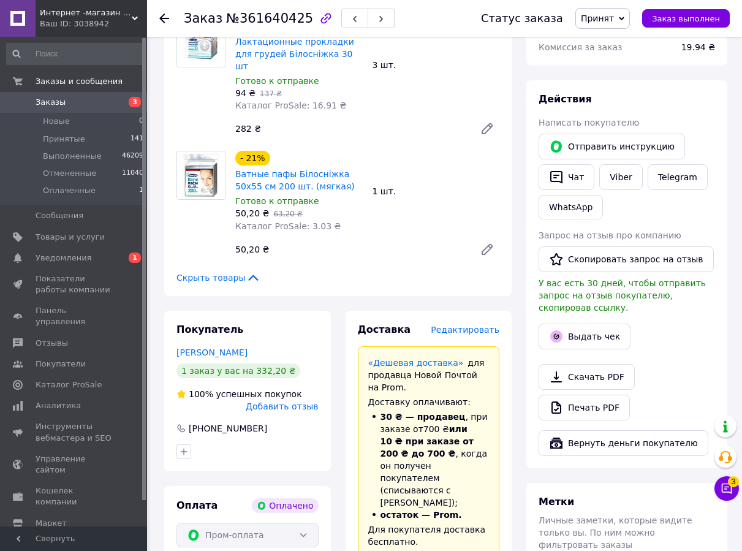
scroll to position [551, 0]
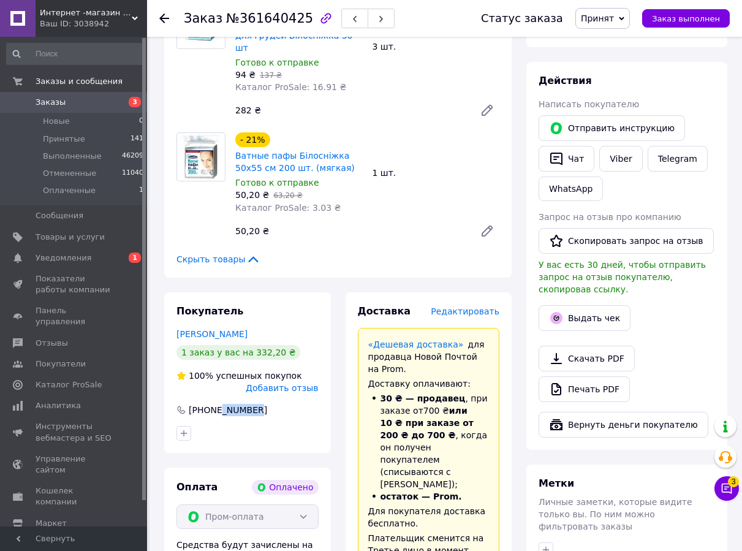
drag, startPoint x: 218, startPoint y: 371, endPoint x: 286, endPoint y: 373, distance: 68.0
click at [286, 404] on div "+380678640776" at bounding box center [247, 410] width 145 height 12
copy div "8640776"
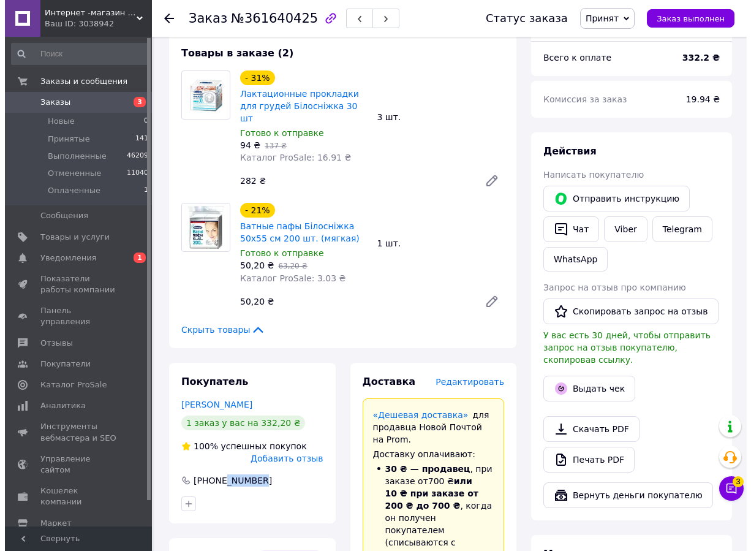
scroll to position [367, 0]
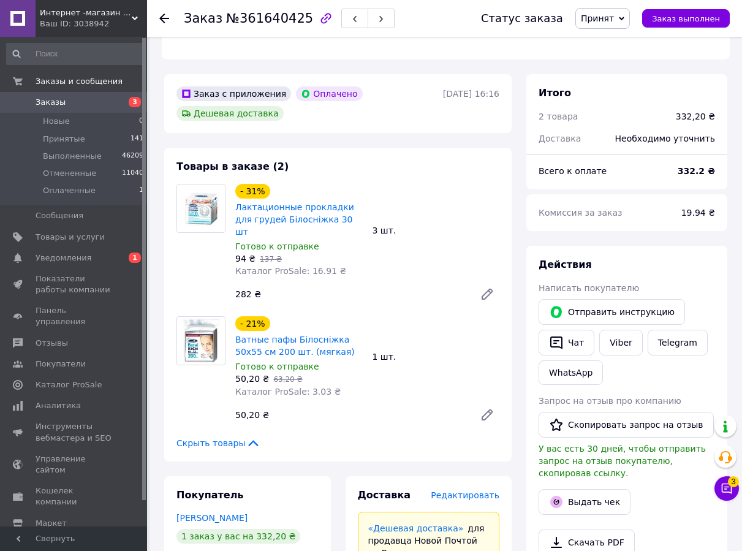
click at [246, 21] on span "№361640425" at bounding box center [269, 18] width 87 height 15
copy span "361640425"
click at [460, 490] on span "Редактировать" at bounding box center [464, 495] width 69 height 10
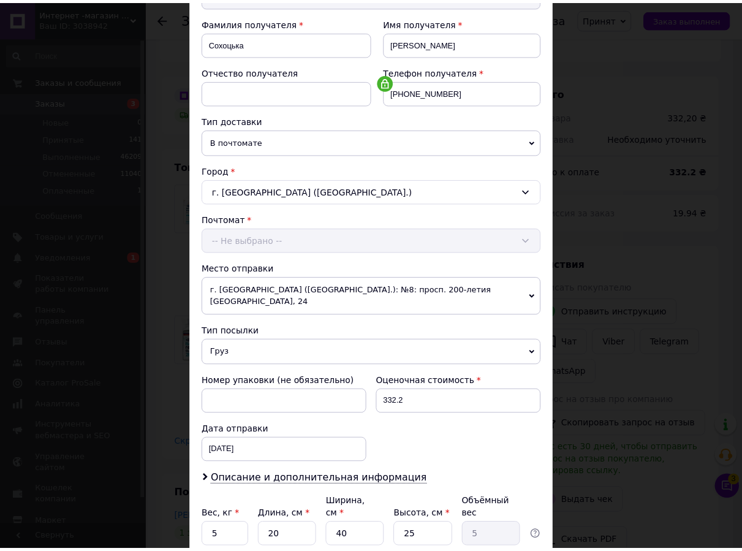
scroll to position [263, 0]
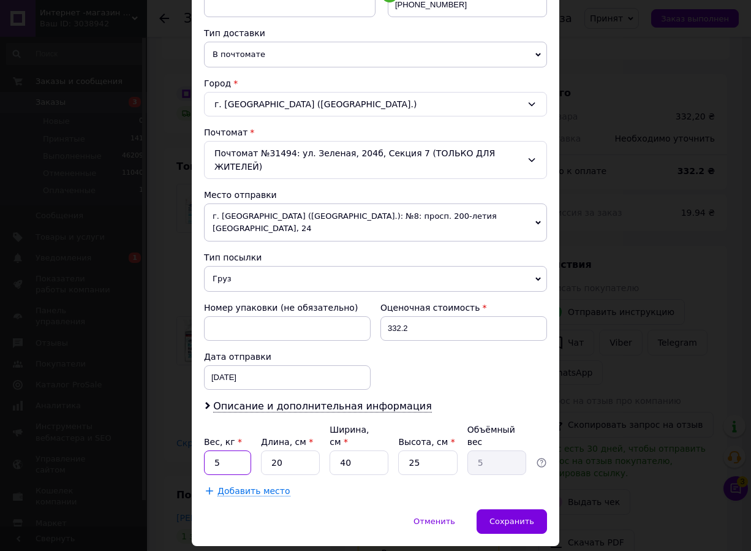
drag, startPoint x: 212, startPoint y: 425, endPoint x: 197, endPoint y: 395, distance: 33.7
click at [225, 450] on input "5" at bounding box center [227, 462] width 47 height 24
type input "1"
drag, startPoint x: 342, startPoint y: 423, endPoint x: 327, endPoint y: 422, distance: 14.7
click at [327, 423] on div "Вес, кг * 1 Длина, см * 20 Ширина, см * 40 Высота, см * 25 Объёмный вес 5" at bounding box center [375, 448] width 343 height 51
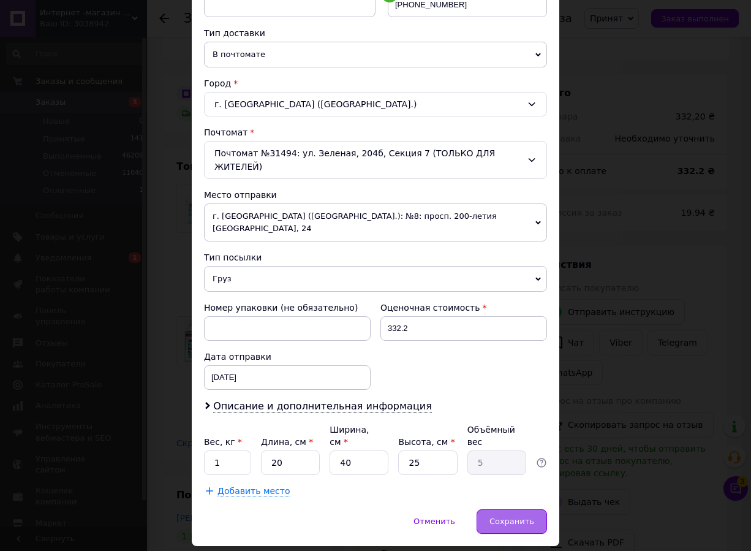
click at [501, 509] on div "Сохранить" at bounding box center [511, 521] width 70 height 24
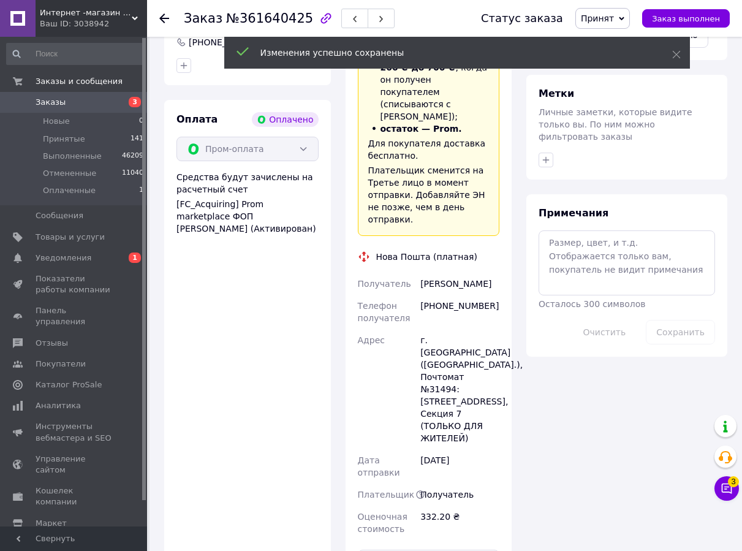
scroll to position [1041, 0]
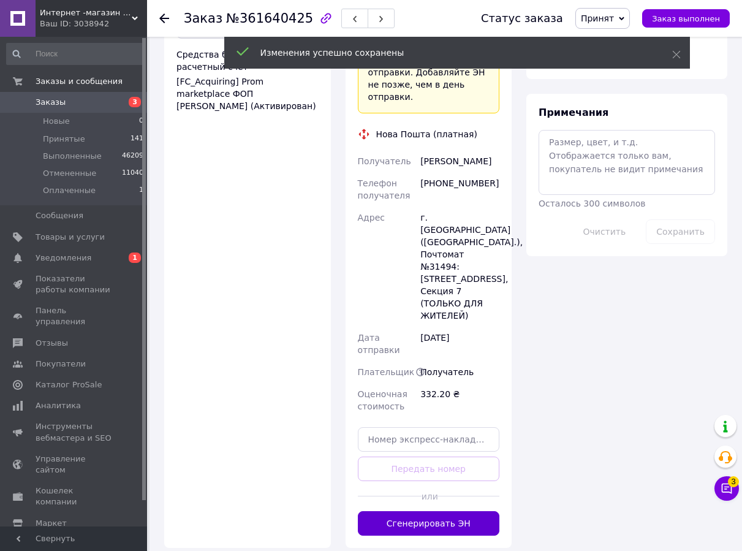
click at [440, 511] on button "Сгенерировать ЭН" at bounding box center [429, 523] width 142 height 24
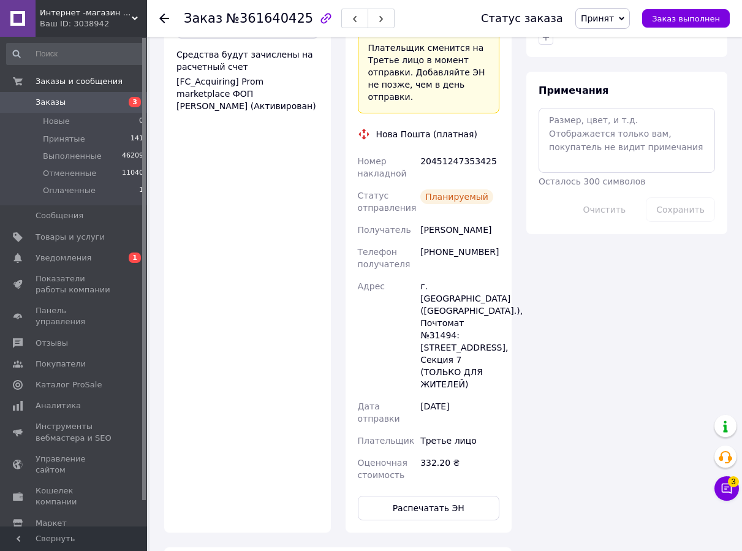
click at [160, 18] on use at bounding box center [164, 18] width 10 height 10
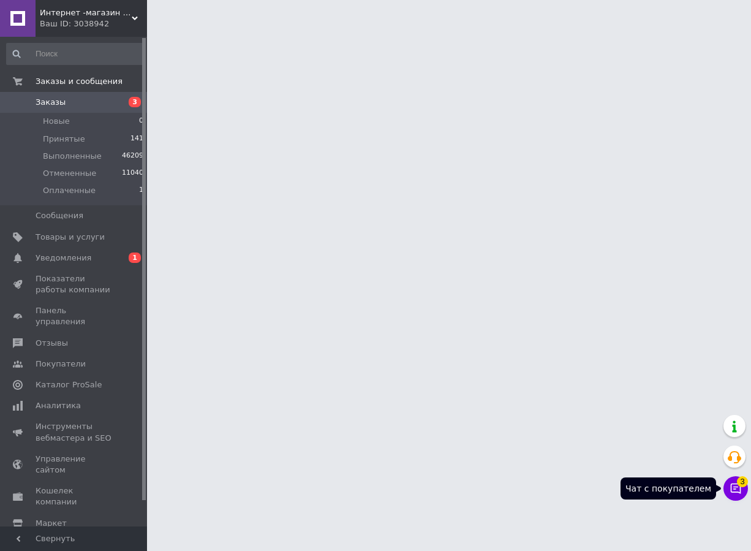
click at [730, 480] on button "Чат с покупателем 3" at bounding box center [735, 488] width 24 height 24
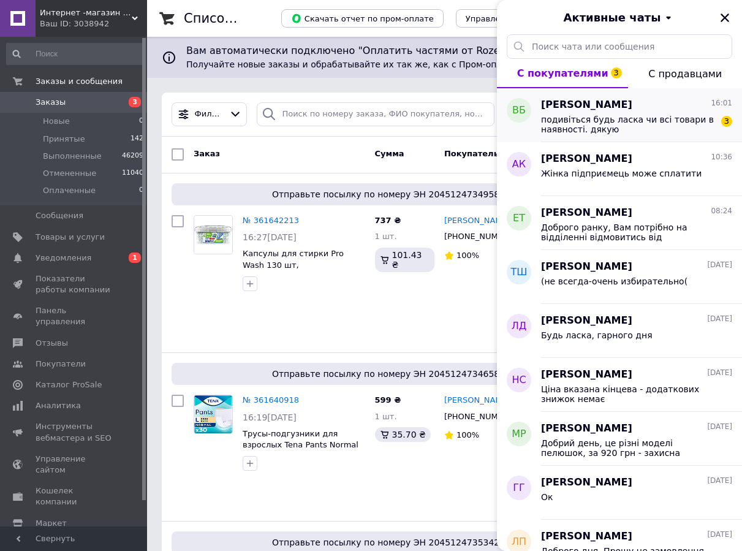
click at [650, 126] on span "подивіться будь ласка чи всі товари в наявності. дякую" at bounding box center [628, 125] width 174 height 20
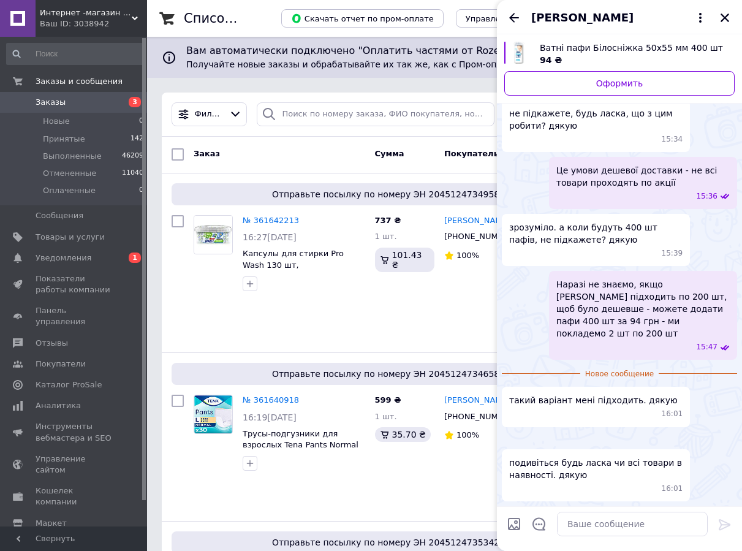
scroll to position [576, 0]
click at [511, 434] on img at bounding box center [507, 439] width 10 height 10
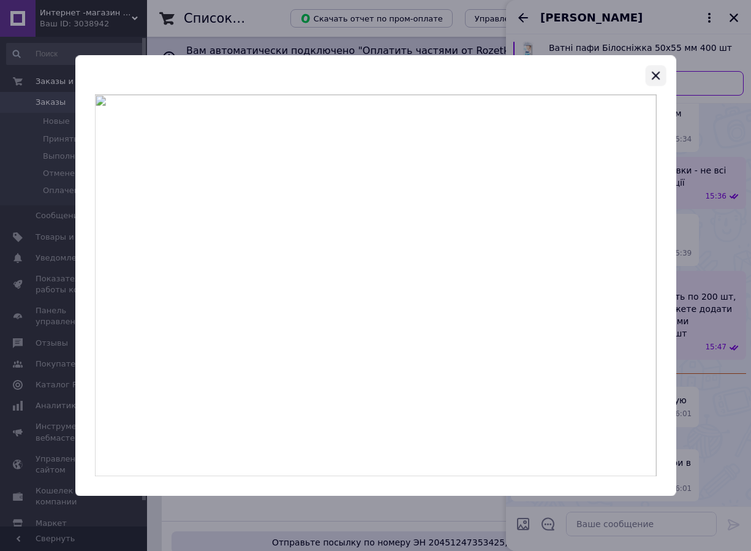
click at [655, 77] on icon "button" at bounding box center [655, 75] width 15 height 15
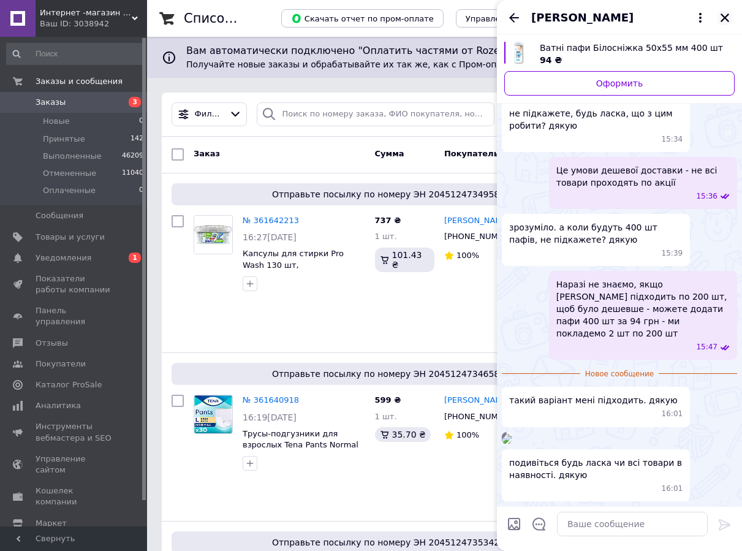
click at [721, 15] on icon "Закрыть" at bounding box center [724, 17] width 9 height 9
